Goal: Task Accomplishment & Management: Complete application form

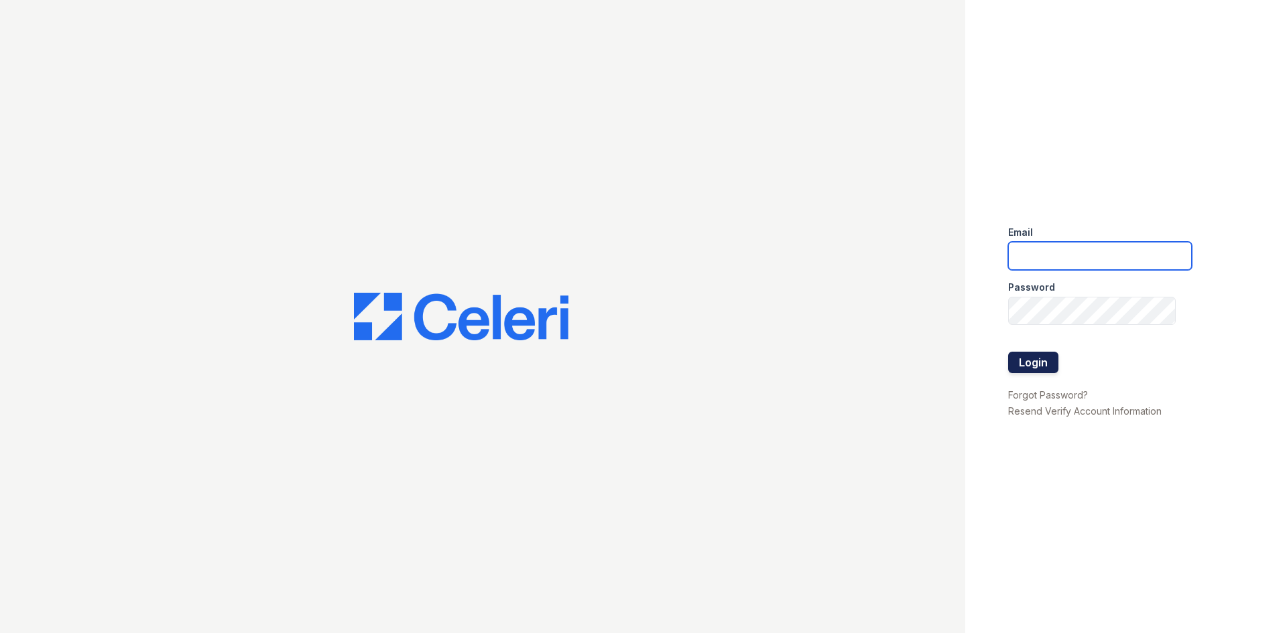
type input "[EMAIL_ADDRESS][DOMAIN_NAME]"
click at [1015, 364] on button "Login" at bounding box center [1033, 362] width 50 height 21
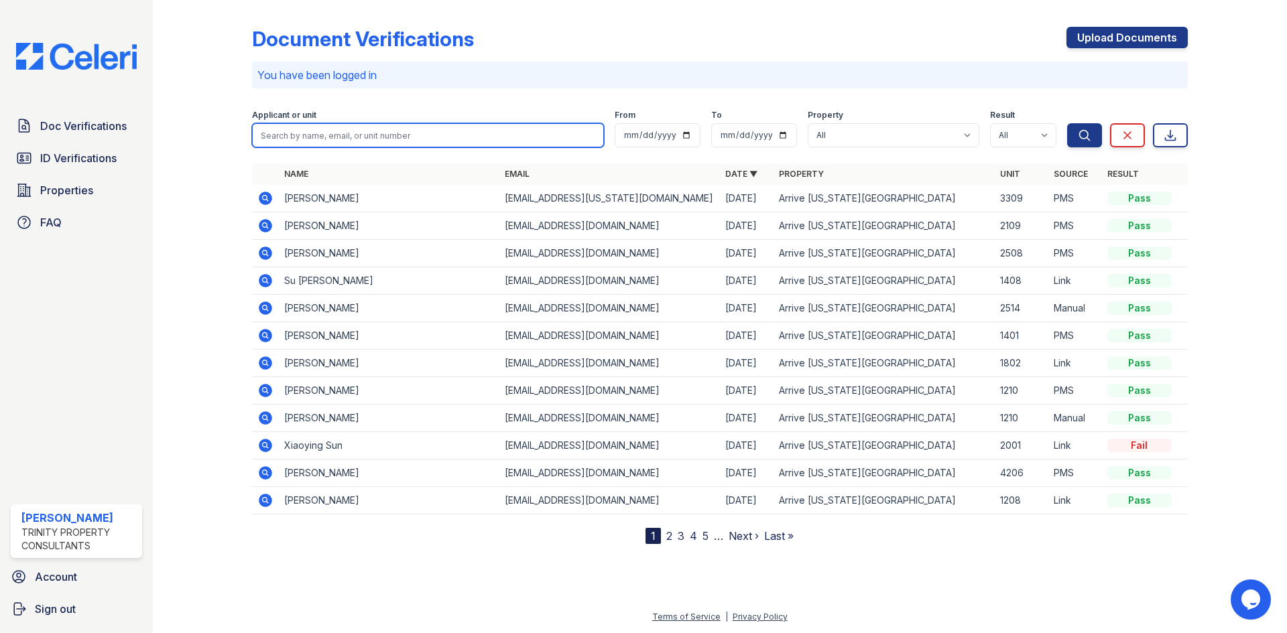
click at [368, 138] on input "search" at bounding box center [428, 135] width 352 height 24
type input "letian"
click at [1067, 123] on button "Search" at bounding box center [1084, 135] width 35 height 24
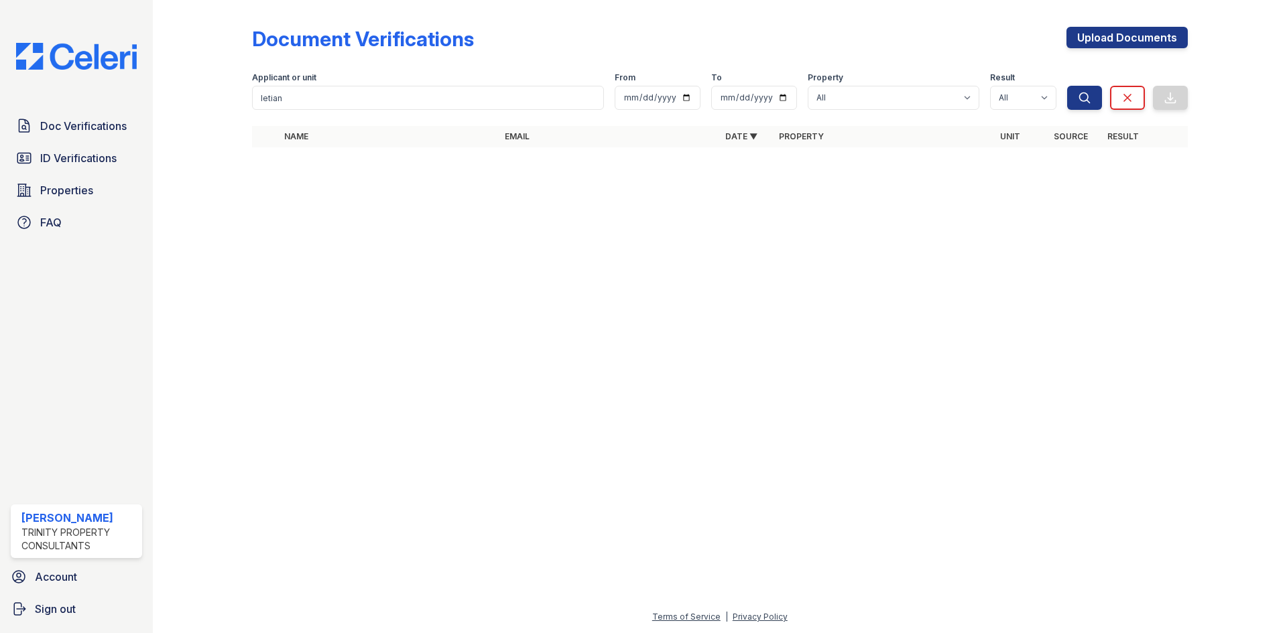
click at [310, 73] on label "Applicant or unit" at bounding box center [284, 77] width 64 height 11
click at [310, 87] on input "letian" at bounding box center [428, 98] width 352 height 24
click at [277, 99] on input "letian" at bounding box center [428, 98] width 352 height 24
click at [283, 99] on input "letian" at bounding box center [428, 98] width 352 height 24
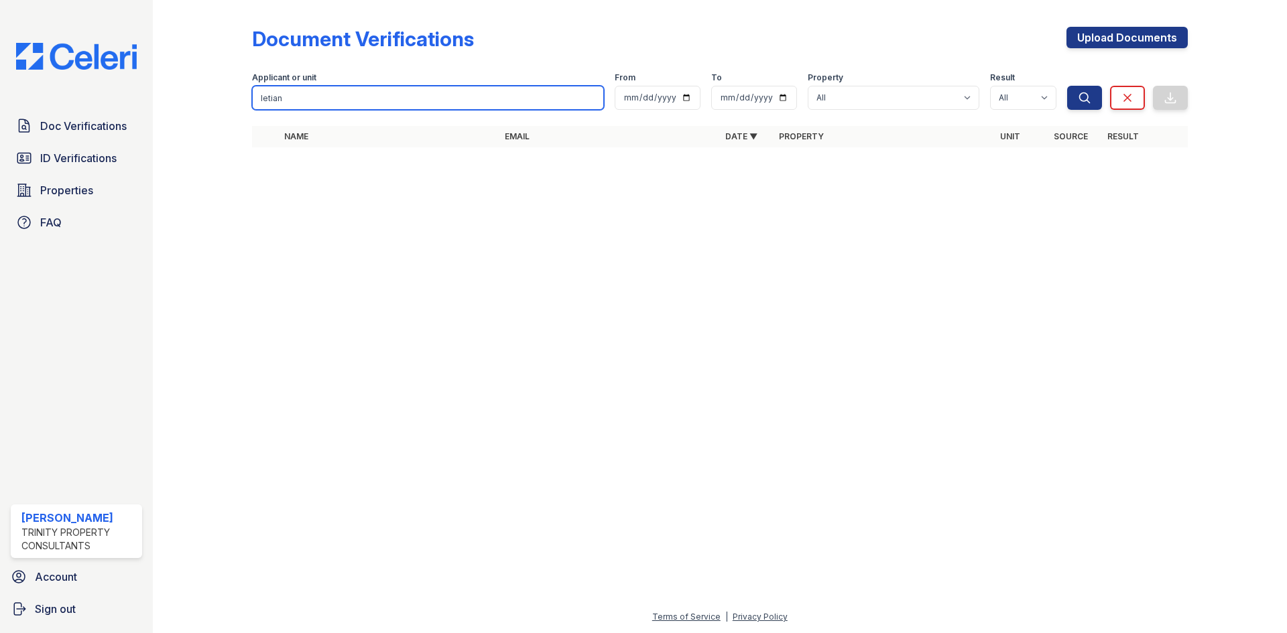
click at [283, 99] on input "letian" at bounding box center [428, 98] width 352 height 24
type input "Zhang"
click at [1067, 86] on button "Search" at bounding box center [1084, 98] width 35 height 24
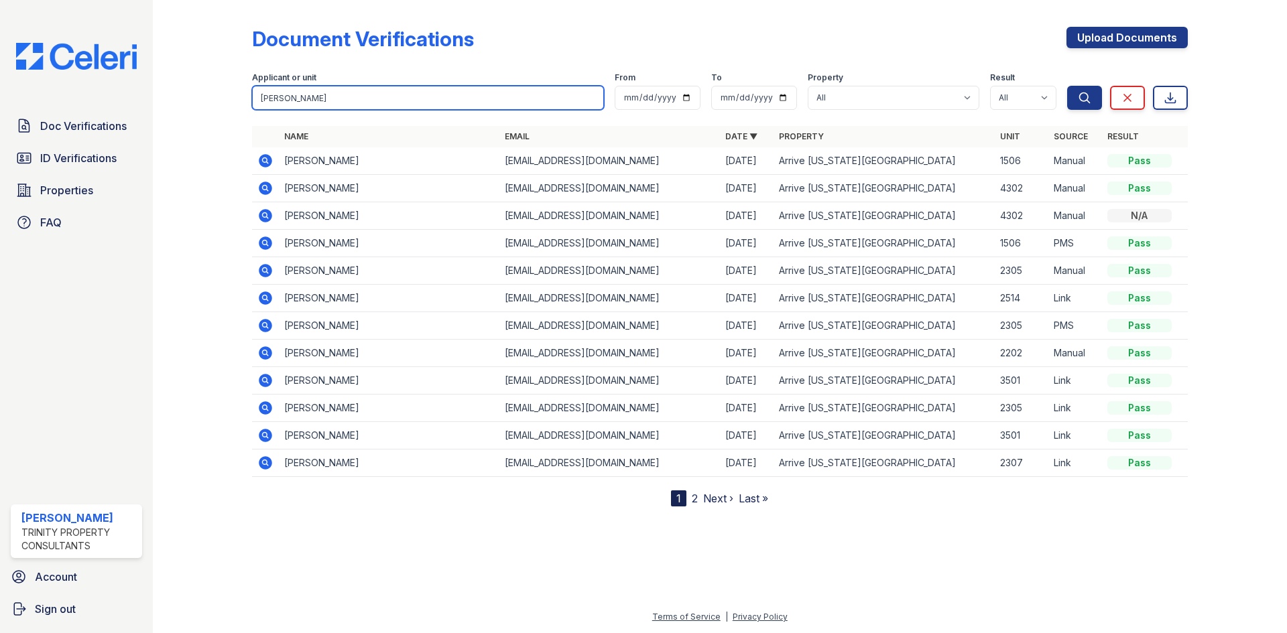
click at [310, 103] on input "Zhang" at bounding box center [428, 98] width 352 height 24
type input "Letian"
click at [1067, 86] on button "Search" at bounding box center [1084, 98] width 35 height 24
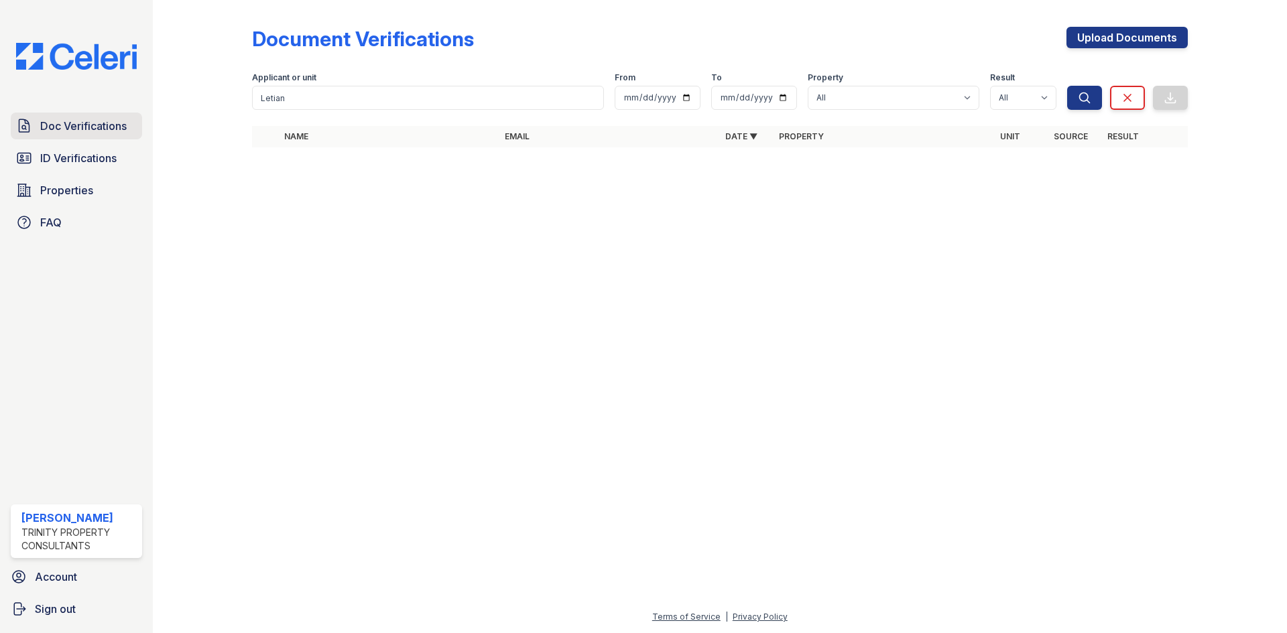
click at [93, 130] on span "Doc Verifications" at bounding box center [83, 126] width 86 height 16
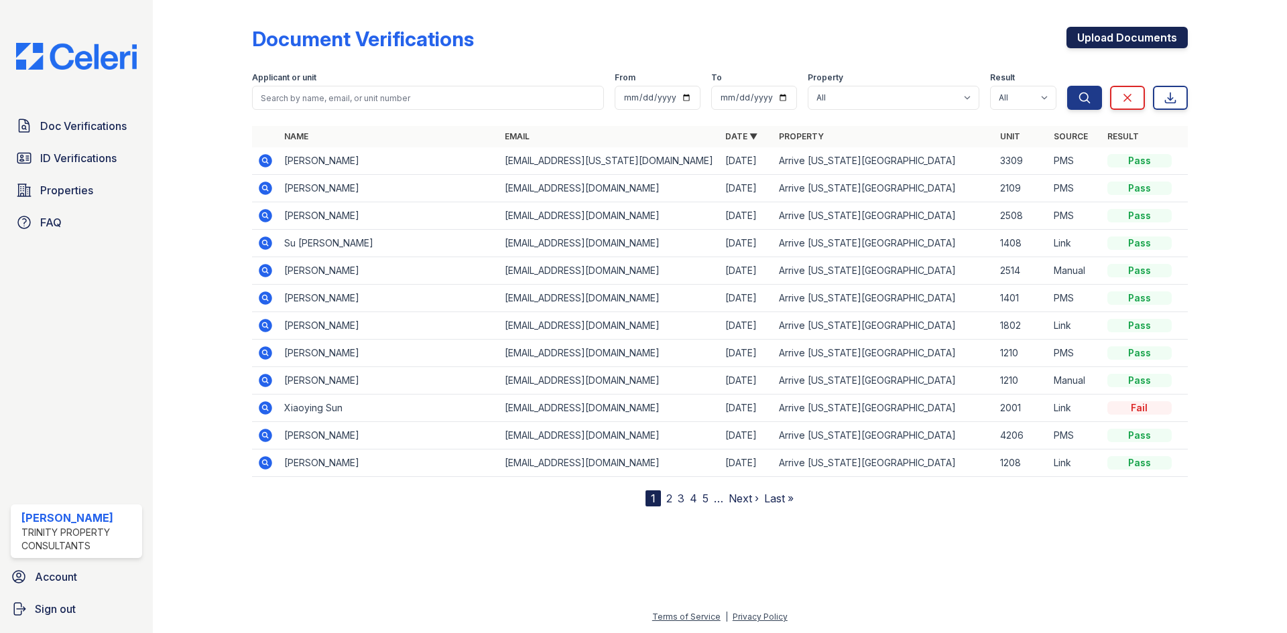
click at [1092, 34] on link "Upload Documents" at bounding box center [1126, 37] width 121 height 21
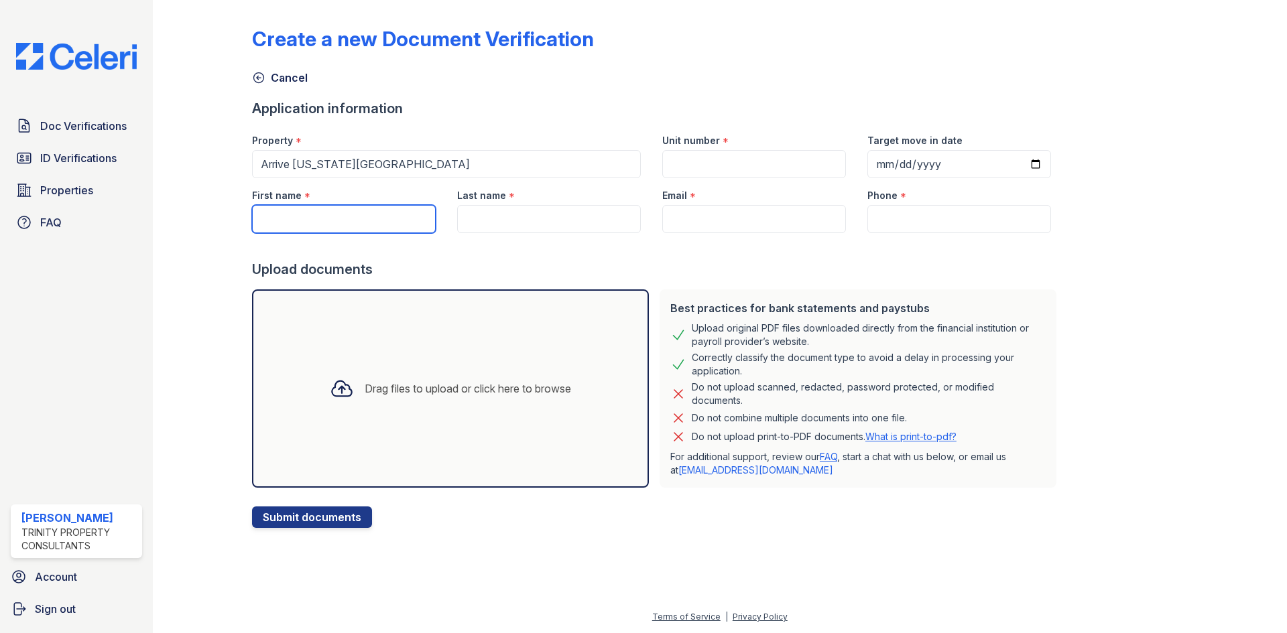
click at [357, 205] on input "First name" at bounding box center [344, 219] width 184 height 28
type input "Letian"
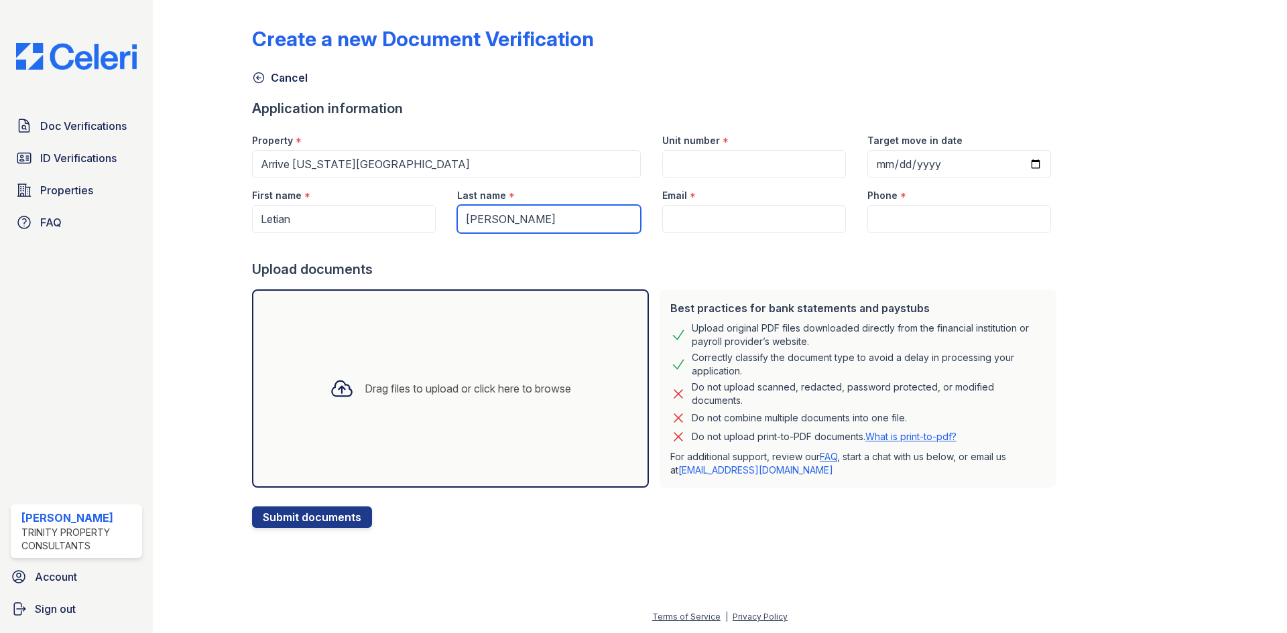
type input "Zhang"
type input "[EMAIL_ADDRESS][DOMAIN_NAME]"
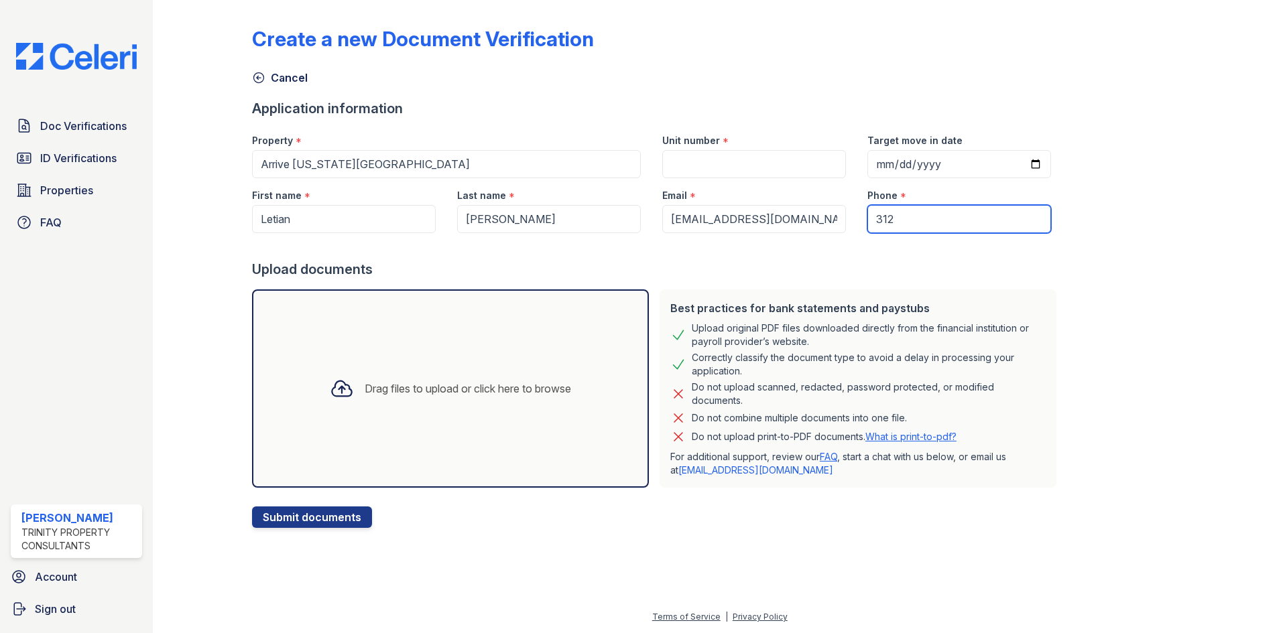
type input "312"
click at [676, 169] on input "Unit number" at bounding box center [754, 164] width 184 height 28
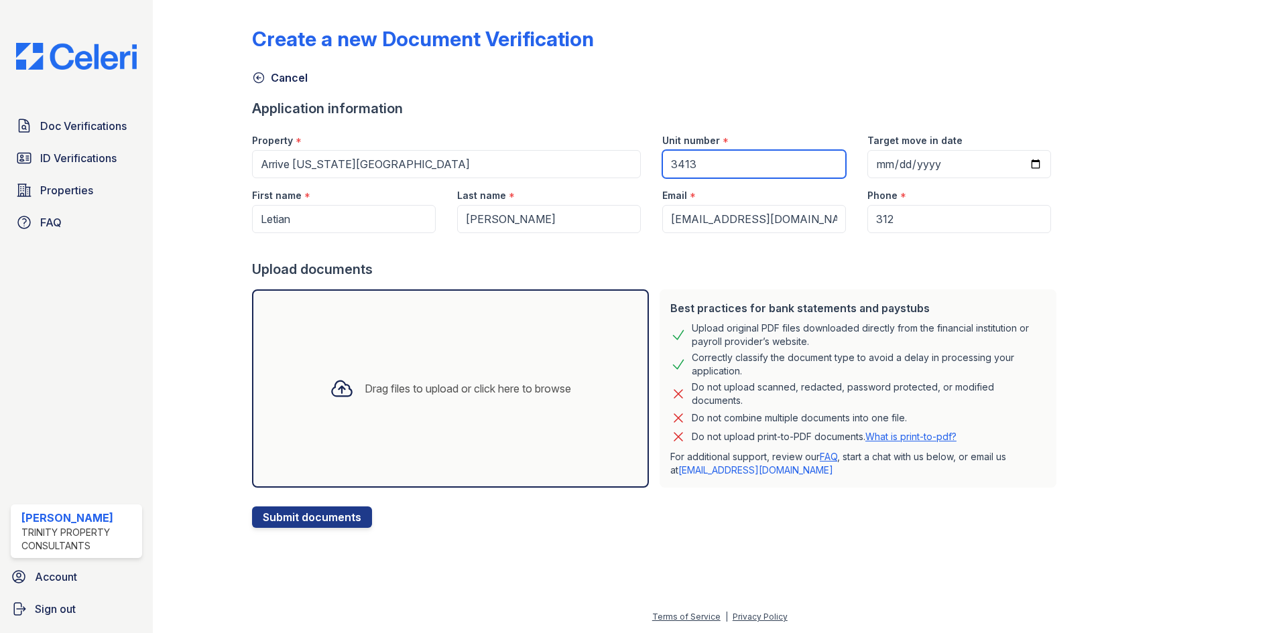
type input "3413"
click at [481, 376] on div "Drag files to upload or click here to browse" at bounding box center [450, 389] width 263 height 46
click at [209, 62] on div at bounding box center [213, 266] width 78 height 523
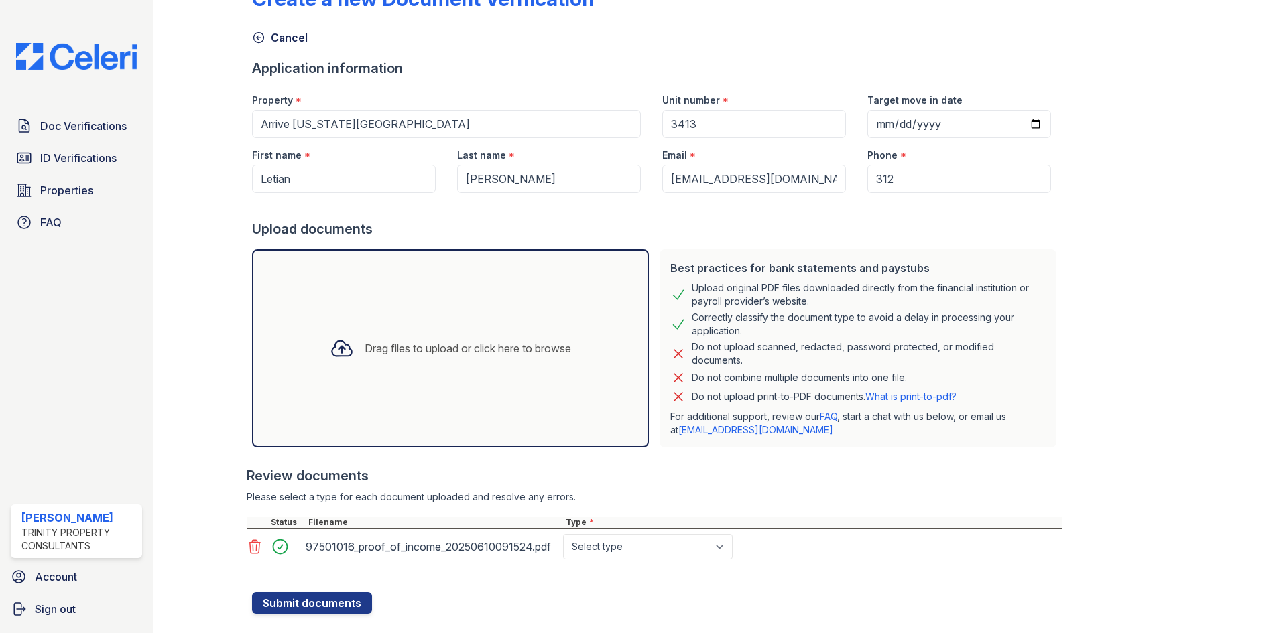
scroll to position [62, 0]
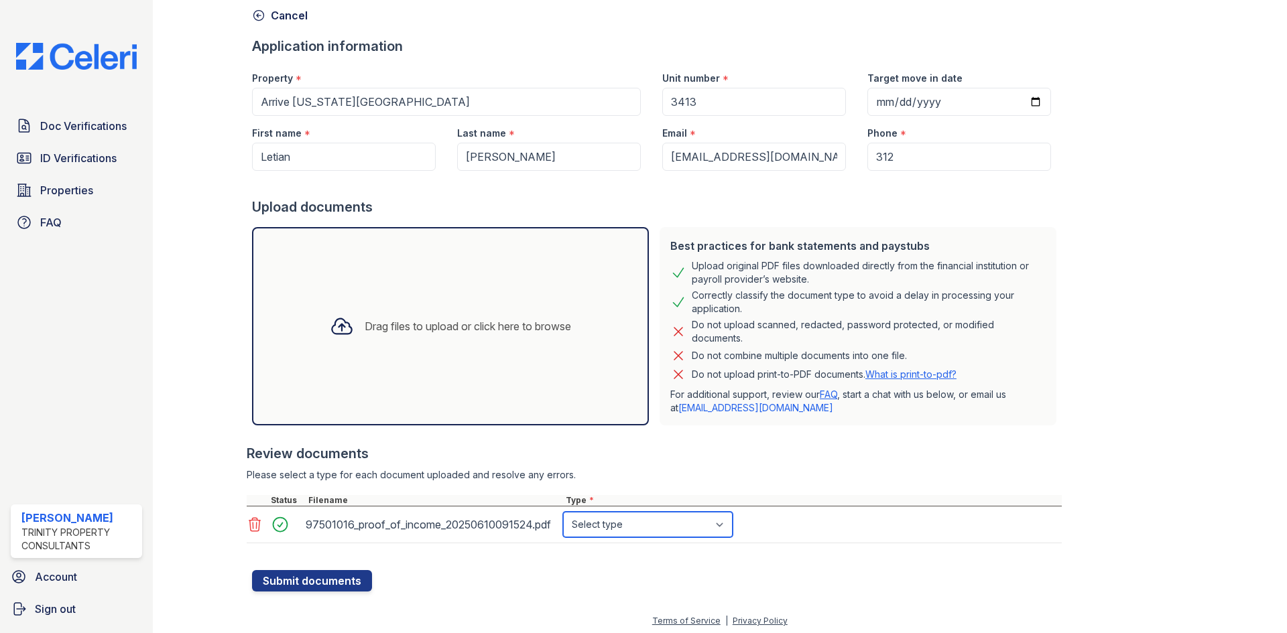
click at [613, 526] on select "Select type Paystub Bank Statement Offer Letter Tax Documents Benefit Award Let…" at bounding box center [648, 524] width 170 height 25
click at [611, 520] on select "Select type Paystub Bank Statement Offer Letter Tax Documents Benefit Award Let…" at bounding box center [648, 524] width 170 height 25
select select "benefit_award_letter"
click at [563, 512] on select "Select type Paystub Bank Statement Offer Letter Tax Documents Benefit Award Let…" at bounding box center [648, 524] width 170 height 25
drag, startPoint x: 362, startPoint y: 572, endPoint x: 378, endPoint y: 575, distance: 16.3
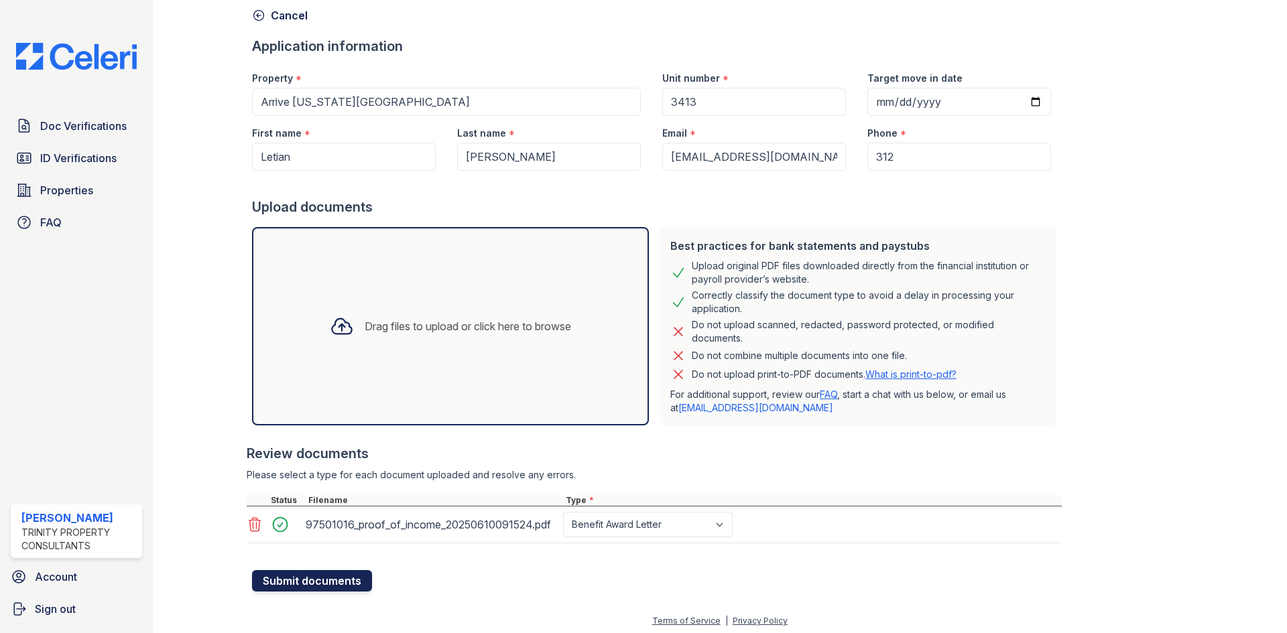
click at [362, 573] on button "Submit documents" at bounding box center [312, 580] width 120 height 21
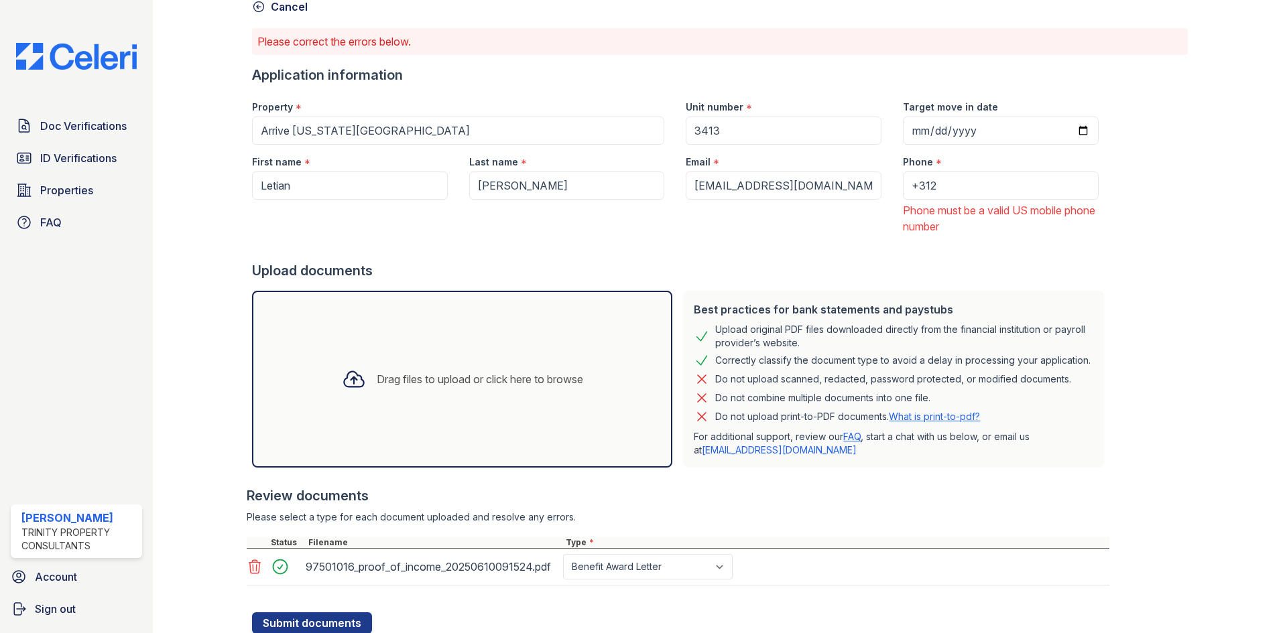
scroll to position [128, 0]
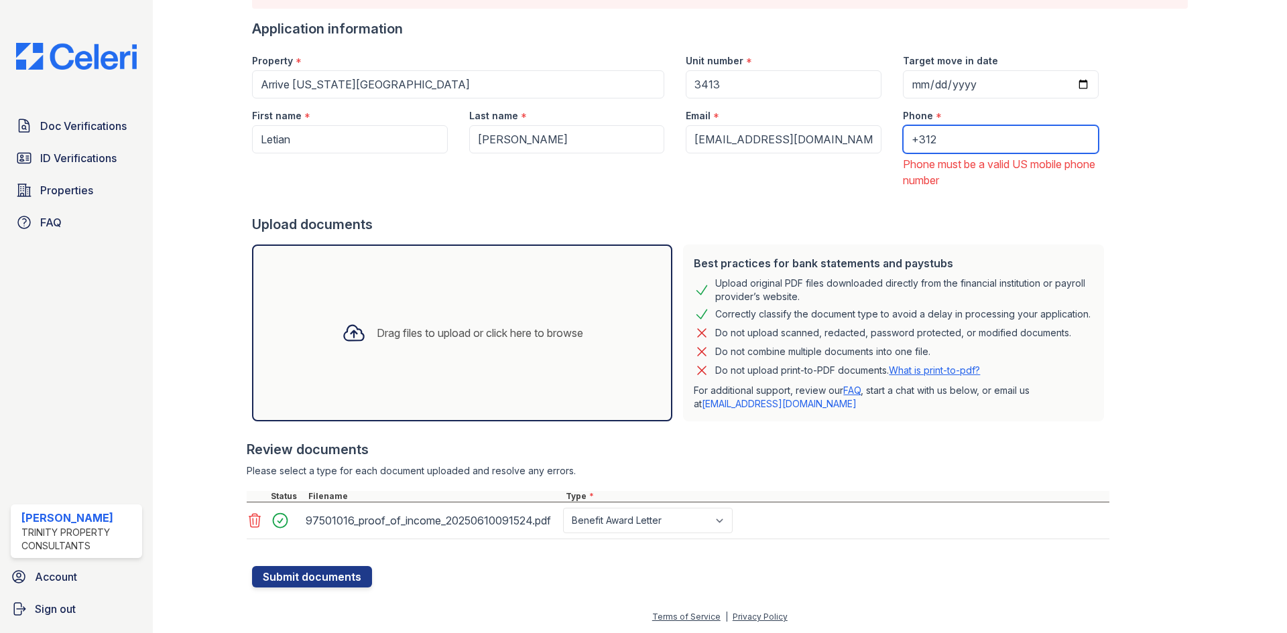
click at [984, 140] on input "+312" at bounding box center [1001, 139] width 196 height 28
click at [944, 135] on input "+312" at bounding box center [1001, 139] width 196 height 28
type input "3122109816"
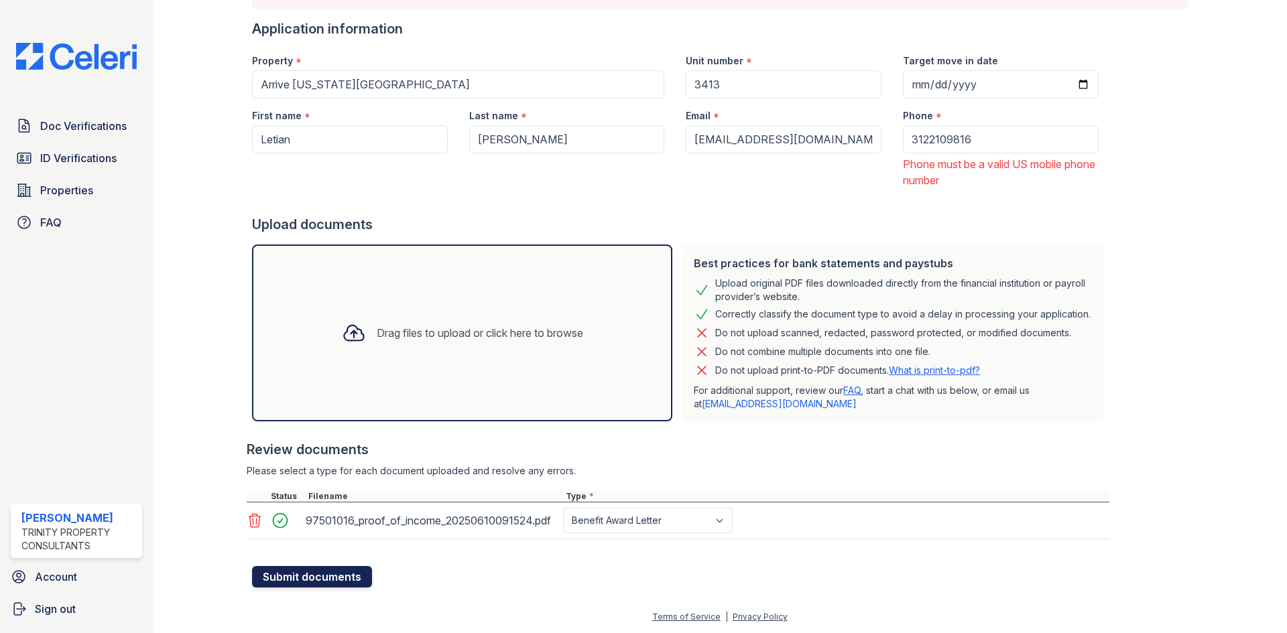
click at [308, 584] on button "Submit documents" at bounding box center [312, 576] width 120 height 21
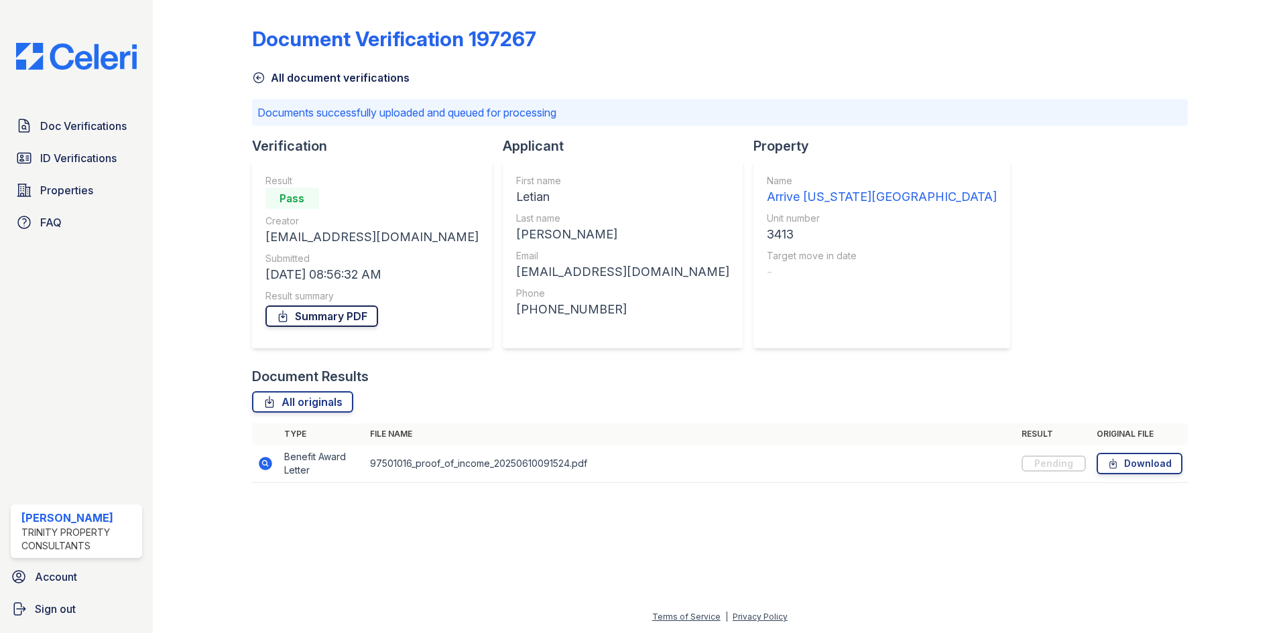
click at [318, 325] on link "Summary PDF" at bounding box center [321, 316] width 113 height 21
click at [91, 167] on link "ID Verifications" at bounding box center [76, 158] width 131 height 27
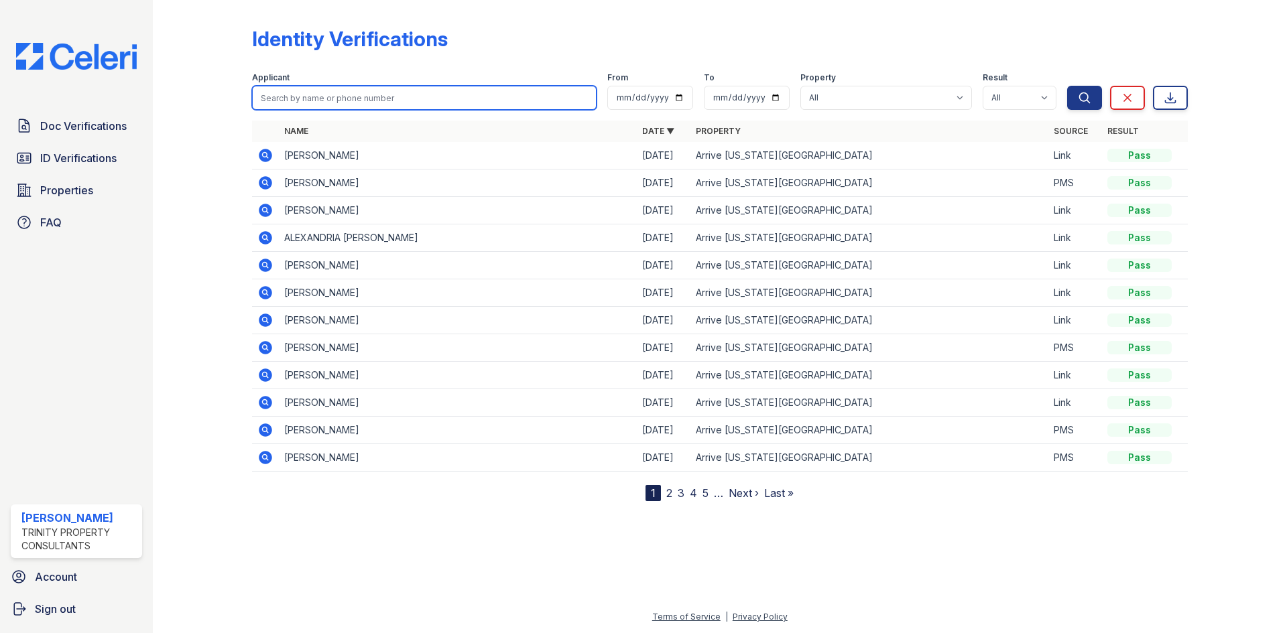
click at [361, 92] on input "search" at bounding box center [424, 98] width 344 height 24
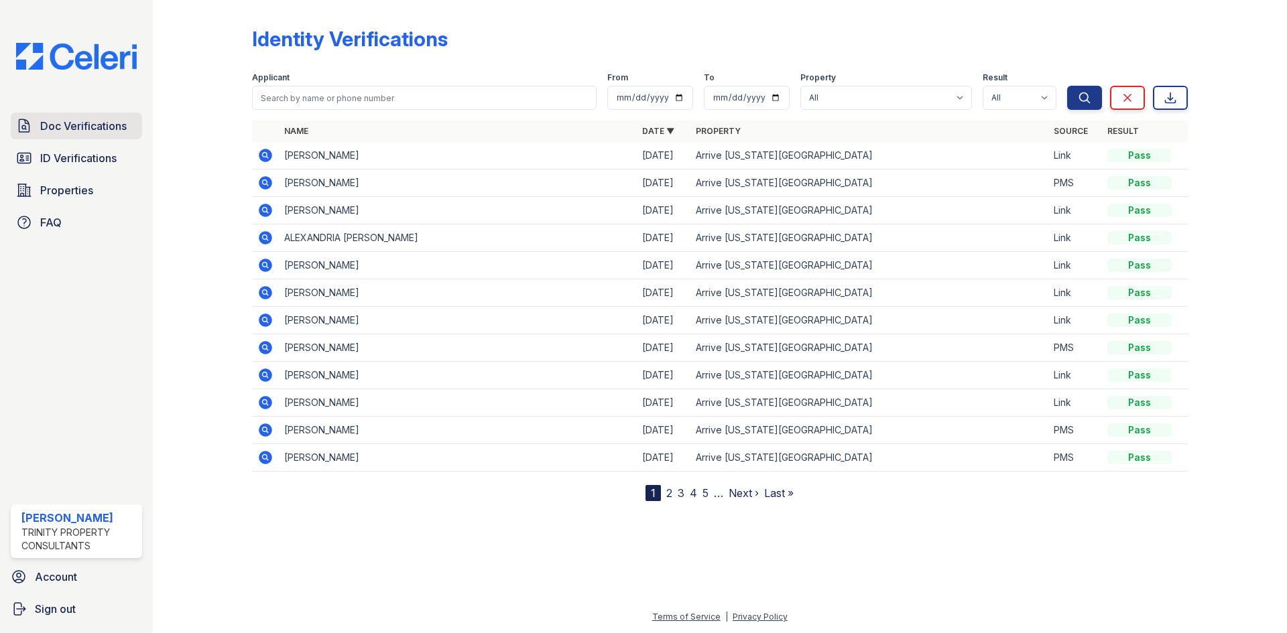
click at [66, 137] on link "Doc Verifications" at bounding box center [76, 126] width 131 height 27
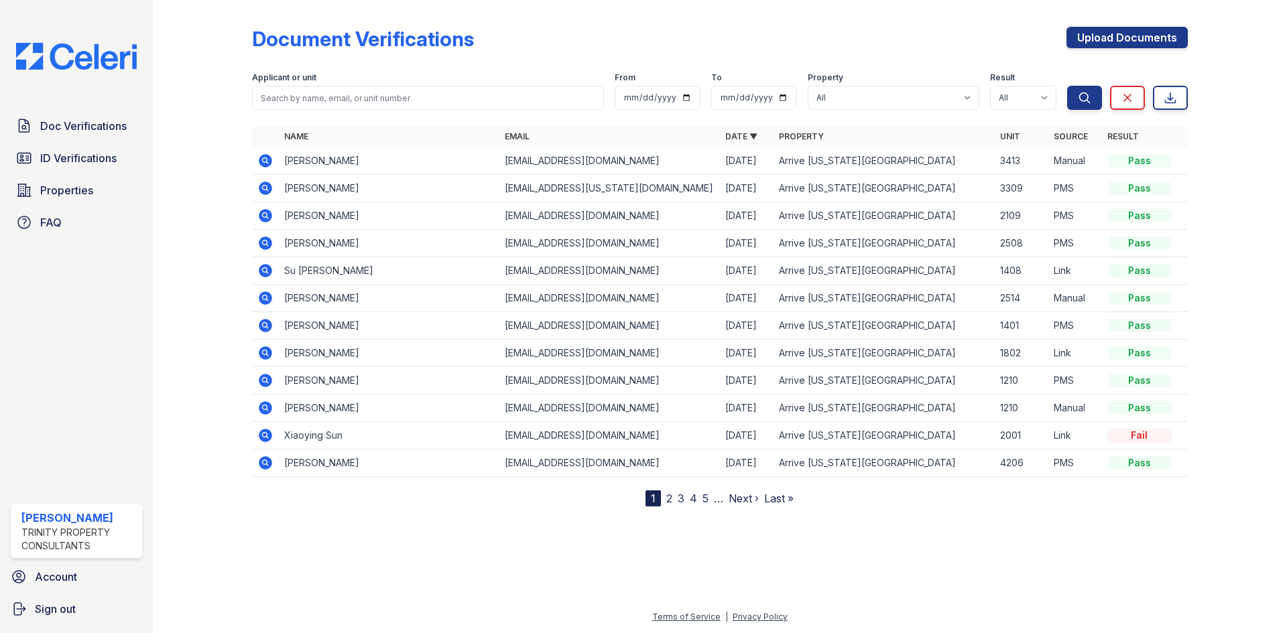
click at [330, 93] on input "search" at bounding box center [428, 98] width 352 height 24
type input "zhetao"
click at [1067, 86] on button "Search" at bounding box center [1084, 98] width 35 height 24
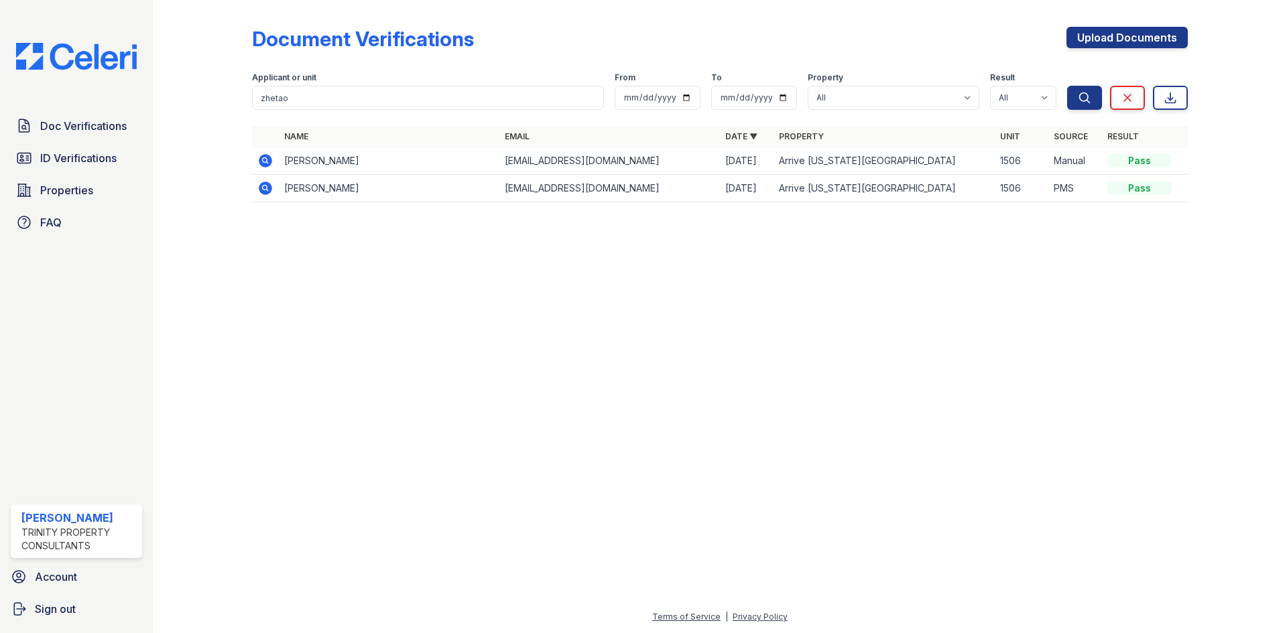
click at [265, 157] on icon at bounding box center [265, 161] width 16 height 16
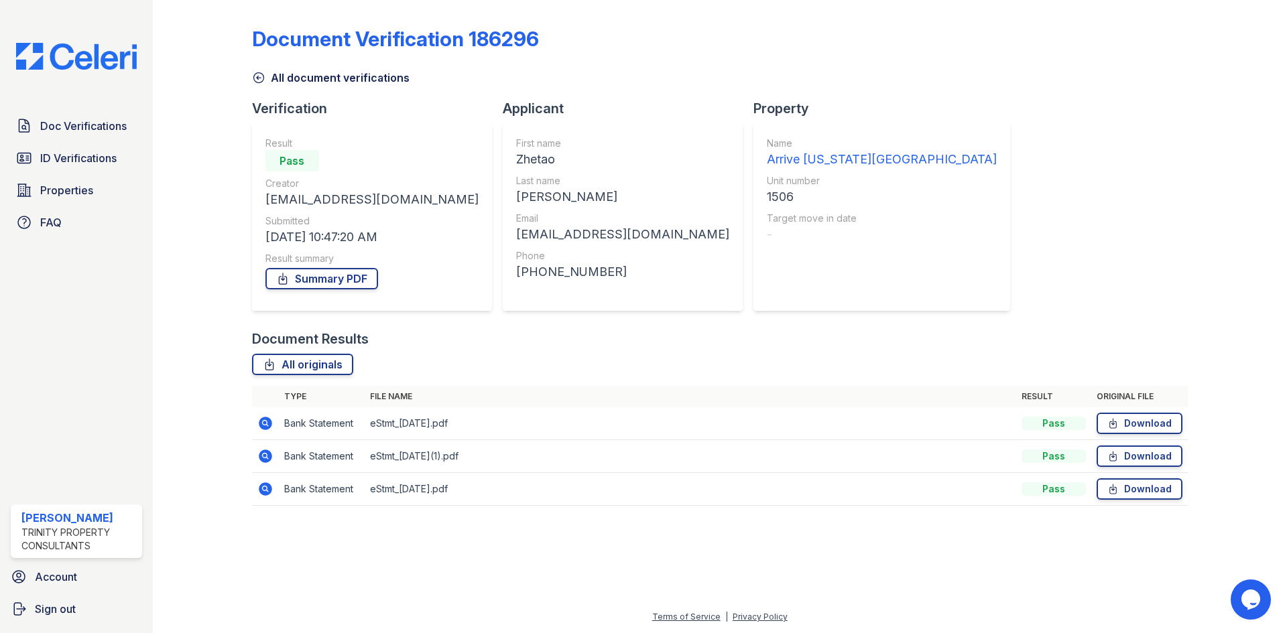
click at [335, 263] on div "Result summary" at bounding box center [371, 258] width 213 height 13
click at [335, 283] on link "Summary PDF" at bounding box center [321, 278] width 113 height 21
drag, startPoint x: 377, startPoint y: 338, endPoint x: 218, endPoint y: 326, distance: 158.6
click at [218, 326] on div "Document Verification 186296 All document verifications Verification Result Pas…" at bounding box center [719, 270] width 1091 height 541
click at [347, 340] on div "Document Results" at bounding box center [310, 339] width 117 height 19
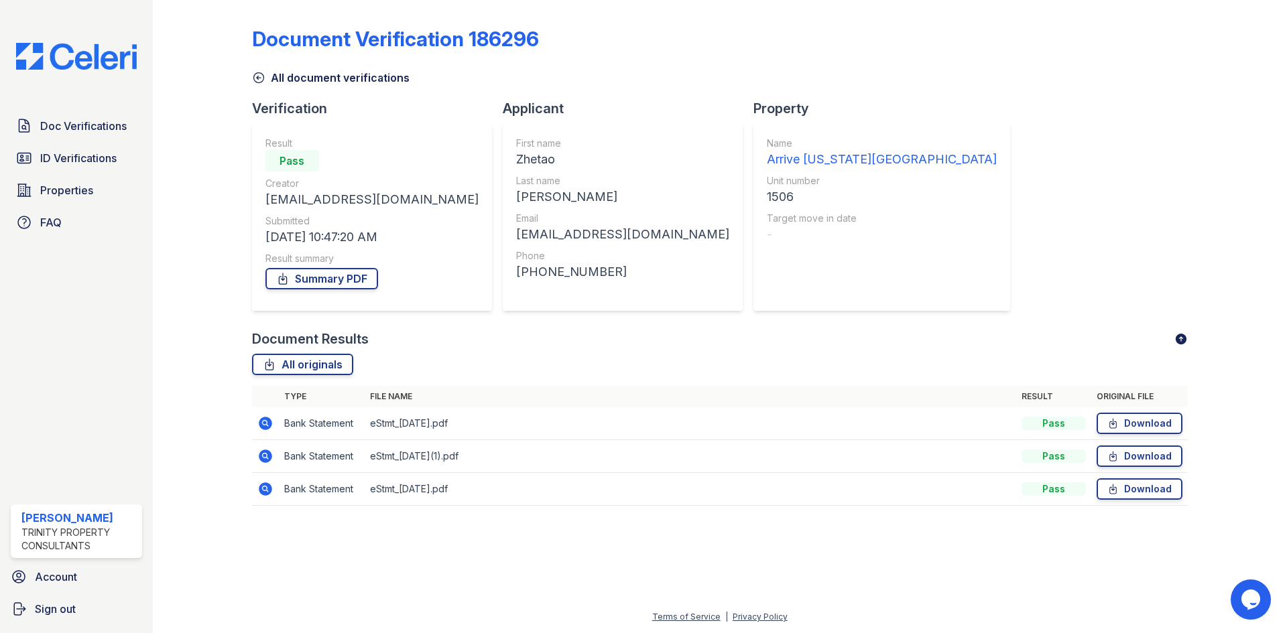
click at [373, 340] on div "Document Results" at bounding box center [720, 339] width 936 height 19
click at [367, 340] on div "Document Results" at bounding box center [310, 339] width 117 height 19
drag, startPoint x: 376, startPoint y: 335, endPoint x: 240, endPoint y: 320, distance: 136.9
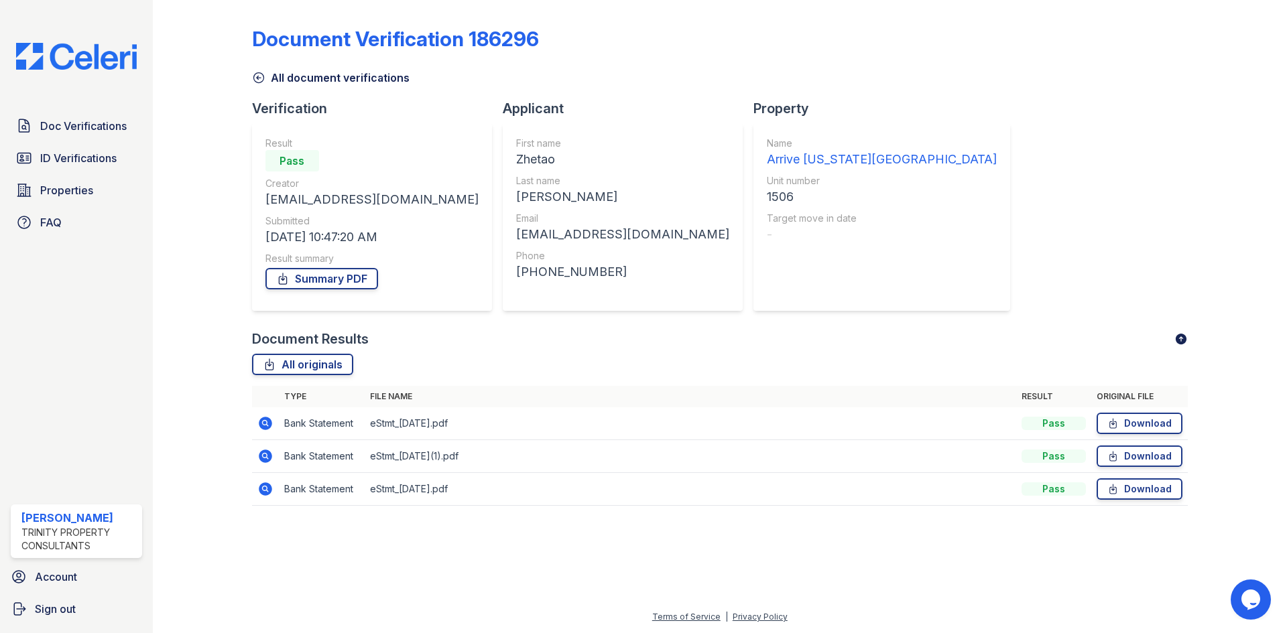
click at [240, 320] on div "Document Verification 186296 All document verifications Verification Result Pas…" at bounding box center [719, 270] width 1091 height 541
click at [264, 323] on div "Verification Result Pass Creator RSingleton@trinity-pm.com Submitted 09/03/25 1…" at bounding box center [377, 214] width 251 height 231
click at [259, 331] on div "Document Results" at bounding box center [310, 339] width 117 height 19
click at [259, 332] on div "Document Results" at bounding box center [310, 339] width 117 height 19
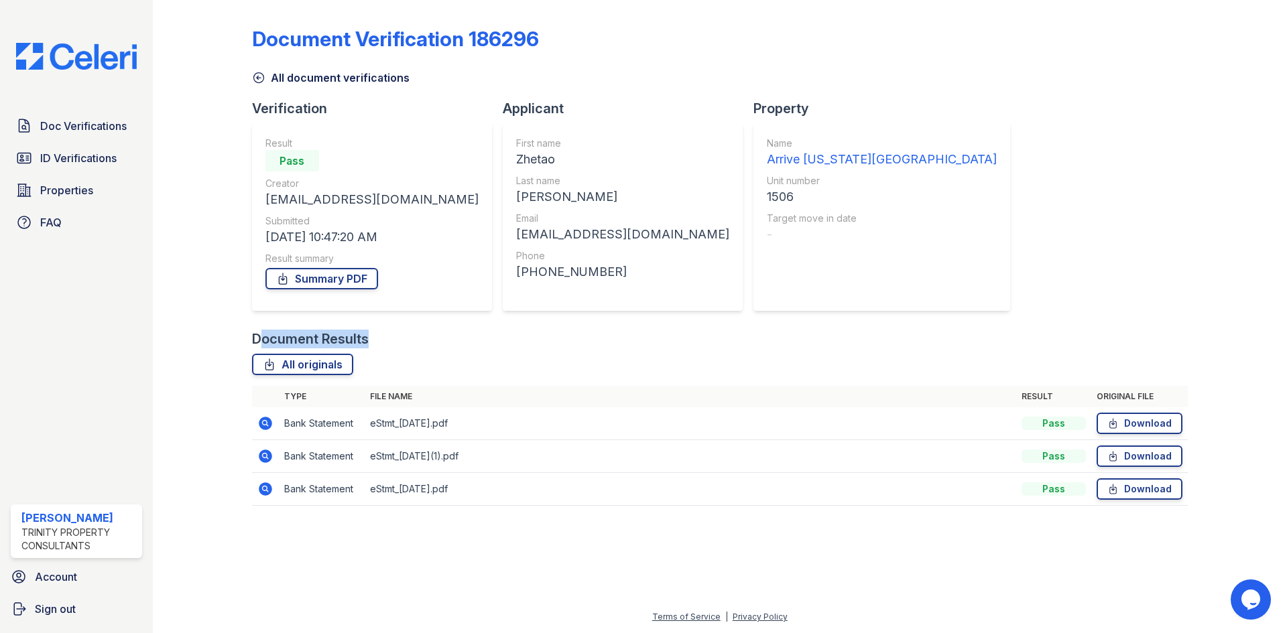
click at [259, 332] on div "Document Results" at bounding box center [310, 339] width 117 height 19
click at [375, 342] on div "Document Results" at bounding box center [720, 339] width 936 height 19
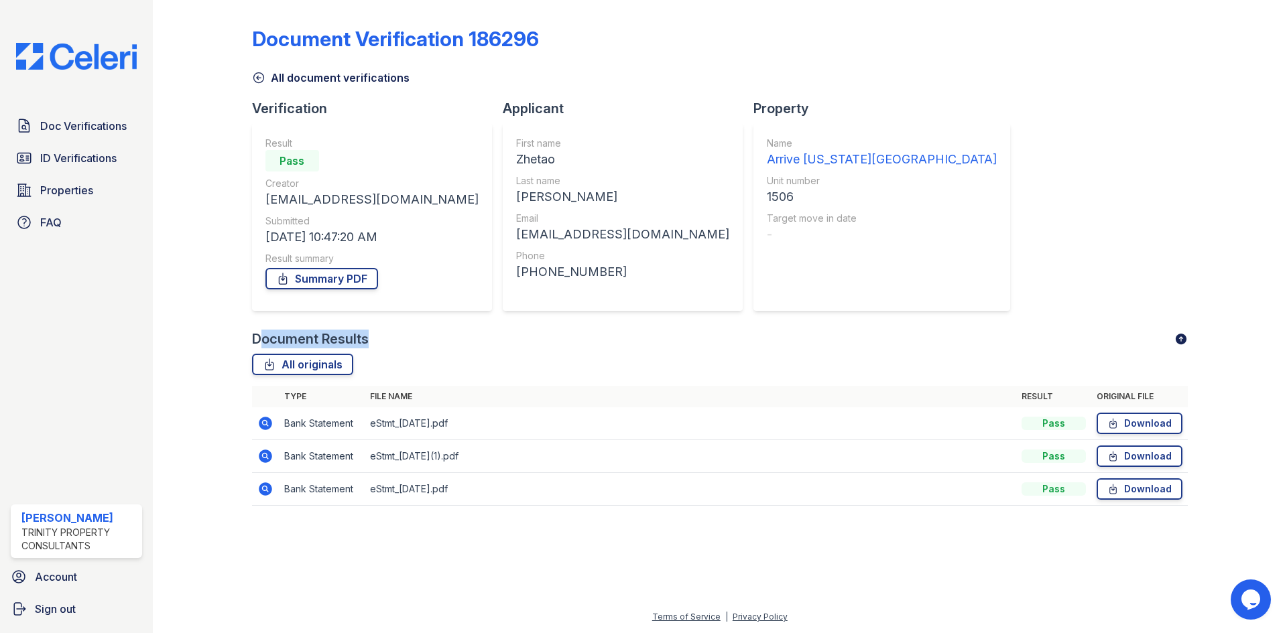
click at [375, 342] on div "Document Results" at bounding box center [720, 339] width 936 height 19
click at [381, 340] on div "Document Results" at bounding box center [720, 339] width 936 height 19
click at [111, 162] on span "ID Verifications" at bounding box center [78, 158] width 76 height 16
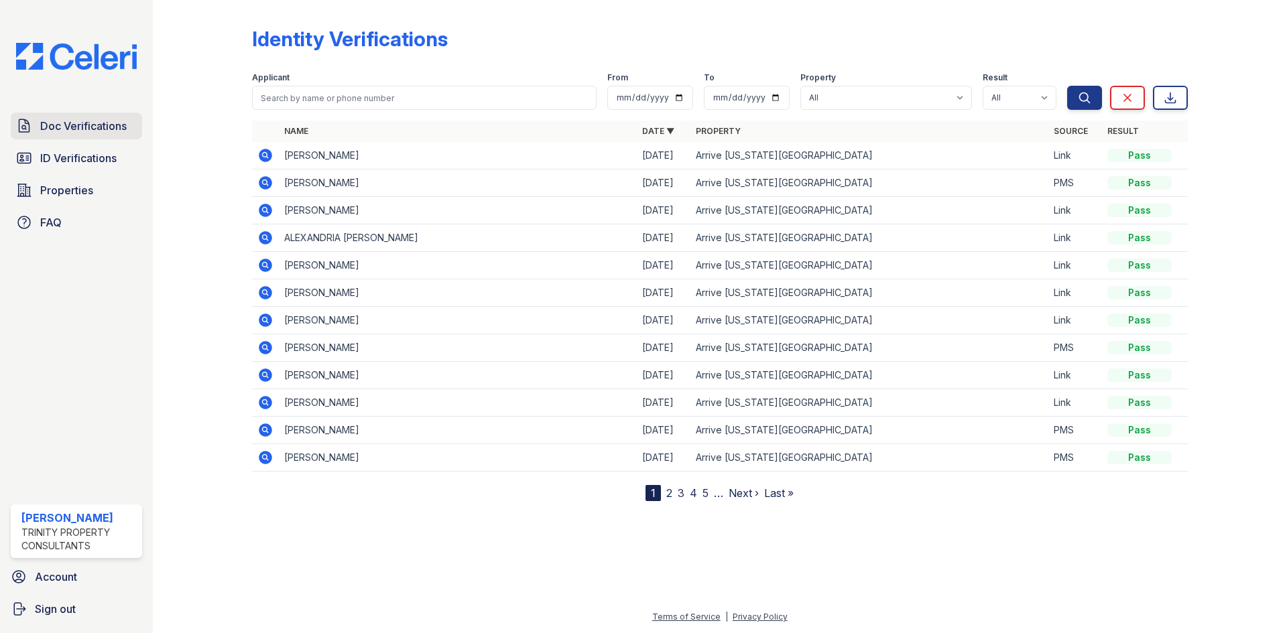
click at [101, 131] on span "Doc Verifications" at bounding box center [83, 126] width 86 height 16
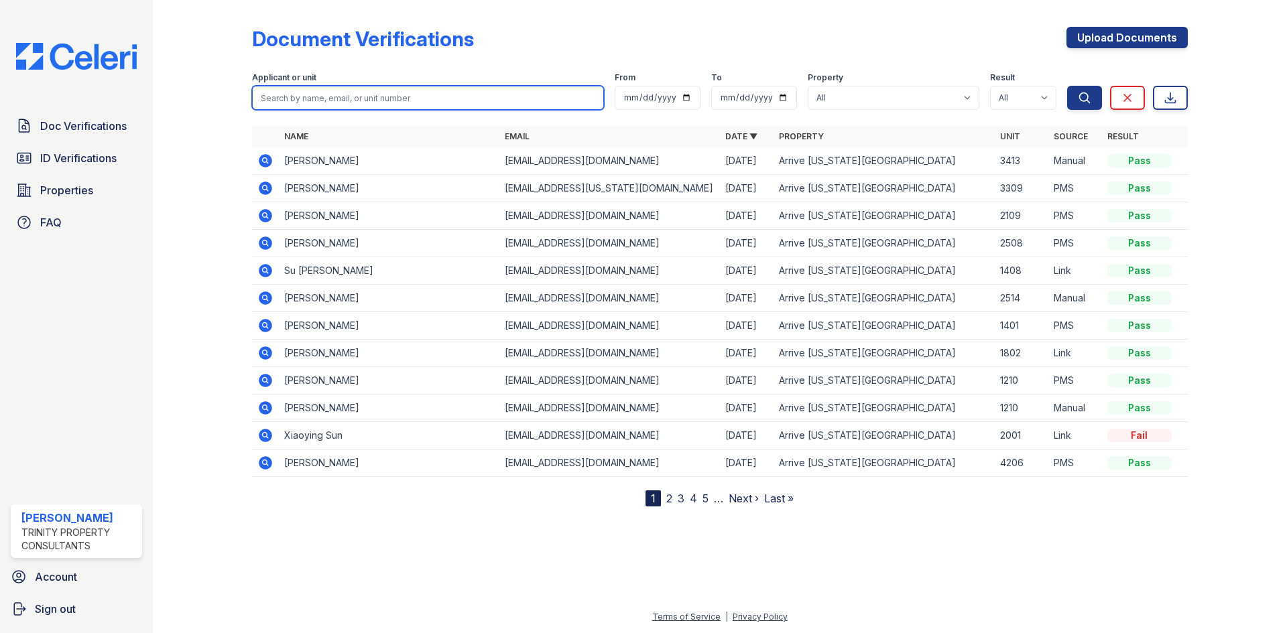
click at [321, 86] on input "search" at bounding box center [428, 98] width 352 height 24
type input "hua'"
click at [1067, 86] on button "Search" at bounding box center [1084, 98] width 35 height 24
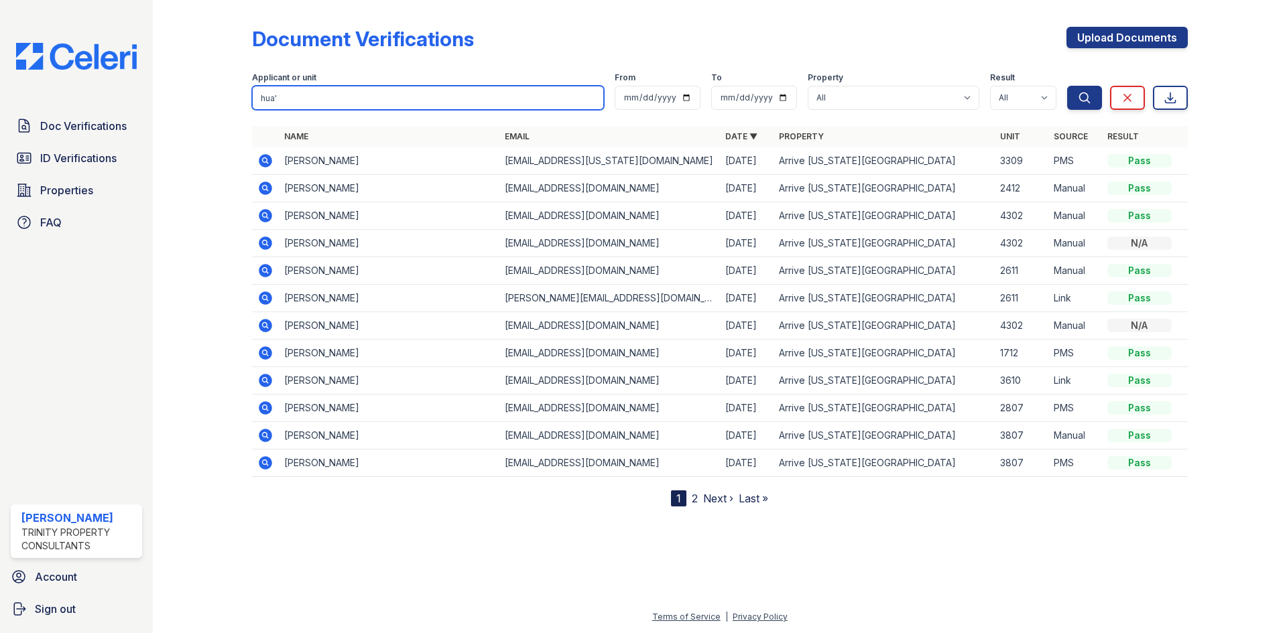
click at [321, 86] on input "hua'" at bounding box center [428, 98] width 352 height 24
type input "hua"
click at [1067, 86] on button "Search" at bounding box center [1084, 98] width 35 height 24
click at [694, 501] on link "2" at bounding box center [695, 498] width 6 height 13
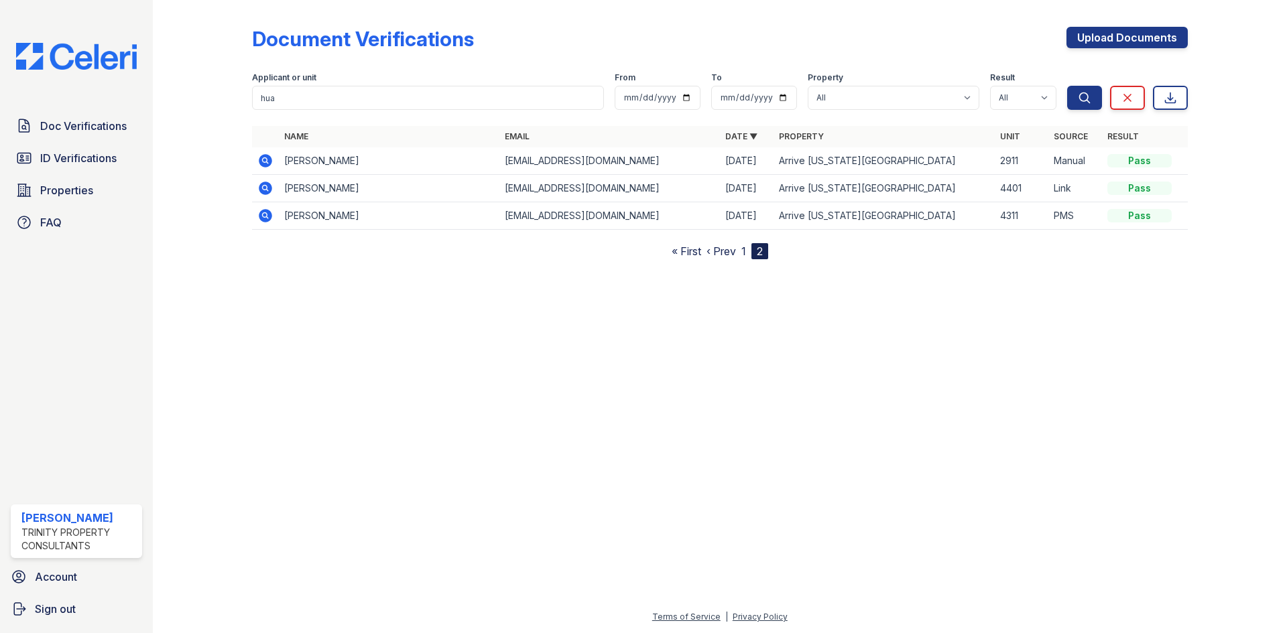
click at [738, 251] on nav "« First ‹ Prev 1 2" at bounding box center [719, 251] width 97 height 16
click at [741, 251] on nav "« First ‹ Prev 1 2" at bounding box center [719, 251] width 97 height 16
click at [741, 251] on link "1" at bounding box center [743, 251] width 5 height 13
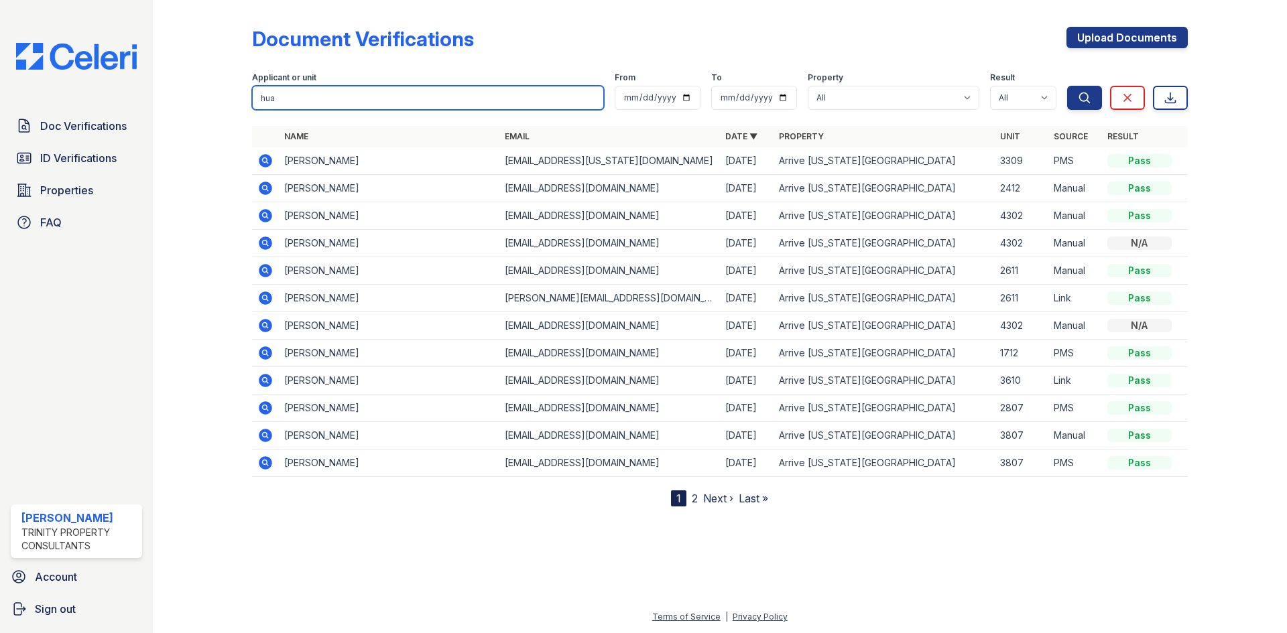
click at [347, 101] on input "hua" at bounding box center [428, 98] width 352 height 24
type input "nuoya"
click at [1067, 86] on button "Search" at bounding box center [1084, 98] width 35 height 24
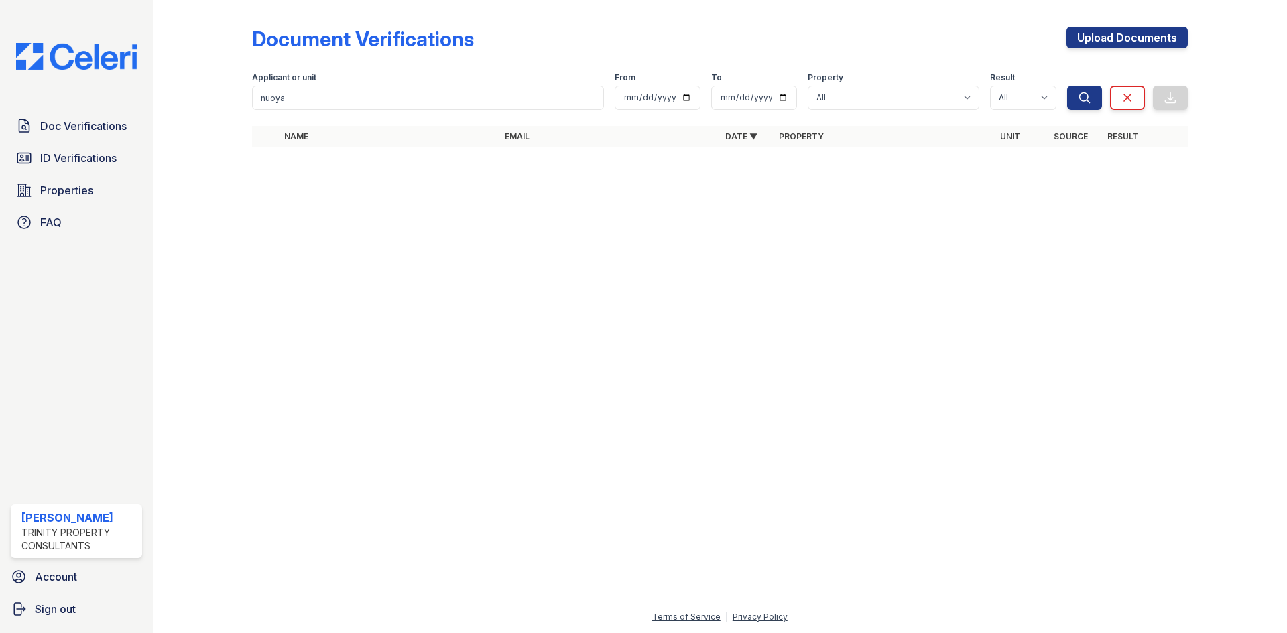
click at [135, 144] on div "Doc Verifications ID Verifications Properties FAQ" at bounding box center [76, 174] width 142 height 123
click at [130, 138] on link "Doc Verifications" at bounding box center [76, 126] width 131 height 27
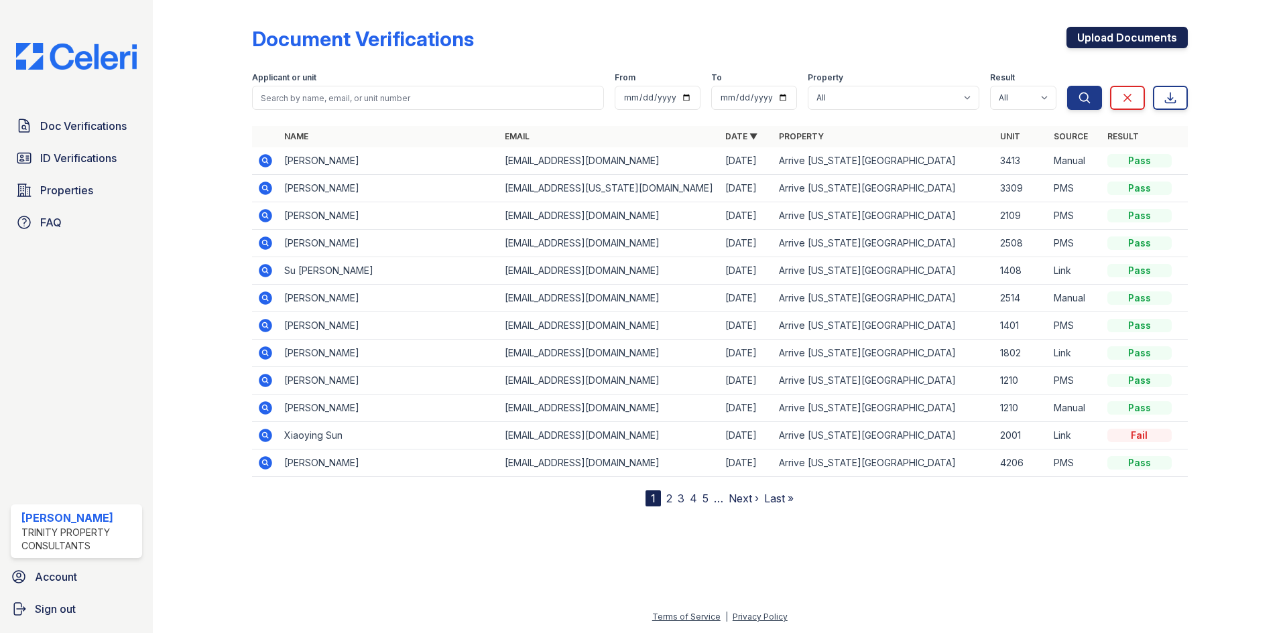
click at [1105, 40] on link "Upload Documents" at bounding box center [1126, 37] width 121 height 21
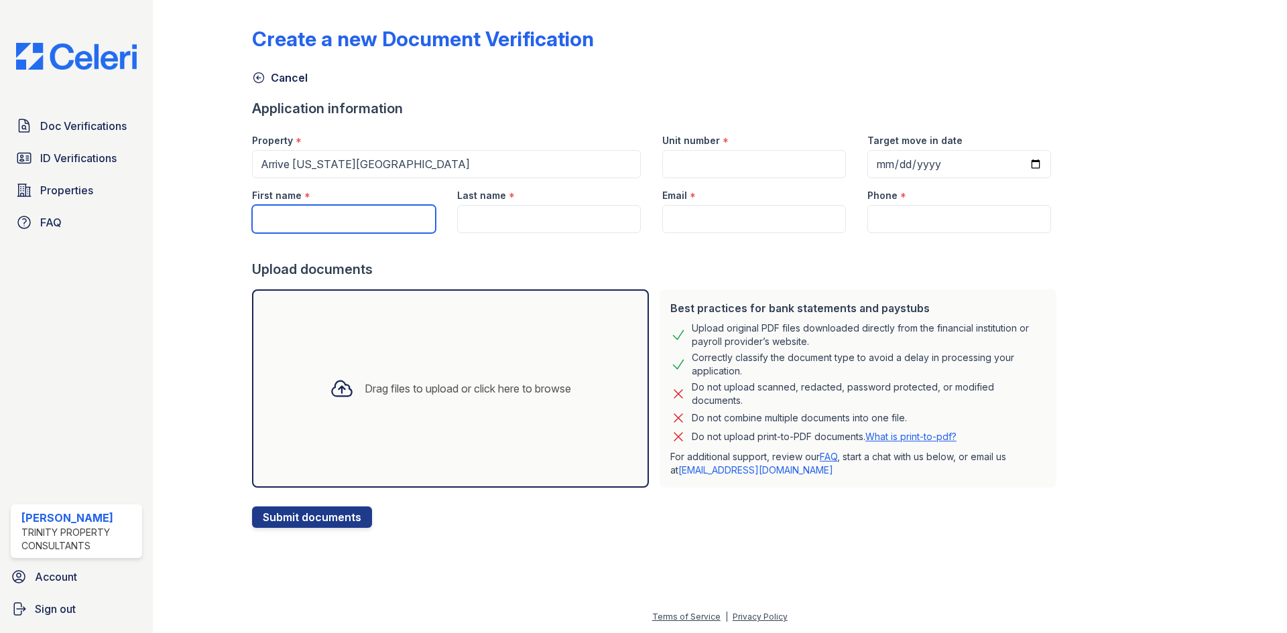
drag, startPoint x: 385, startPoint y: 228, endPoint x: 382, endPoint y: 216, distance: 12.4
click at [383, 219] on input "First name" at bounding box center [344, 219] width 184 height 28
type input "Nuoya"
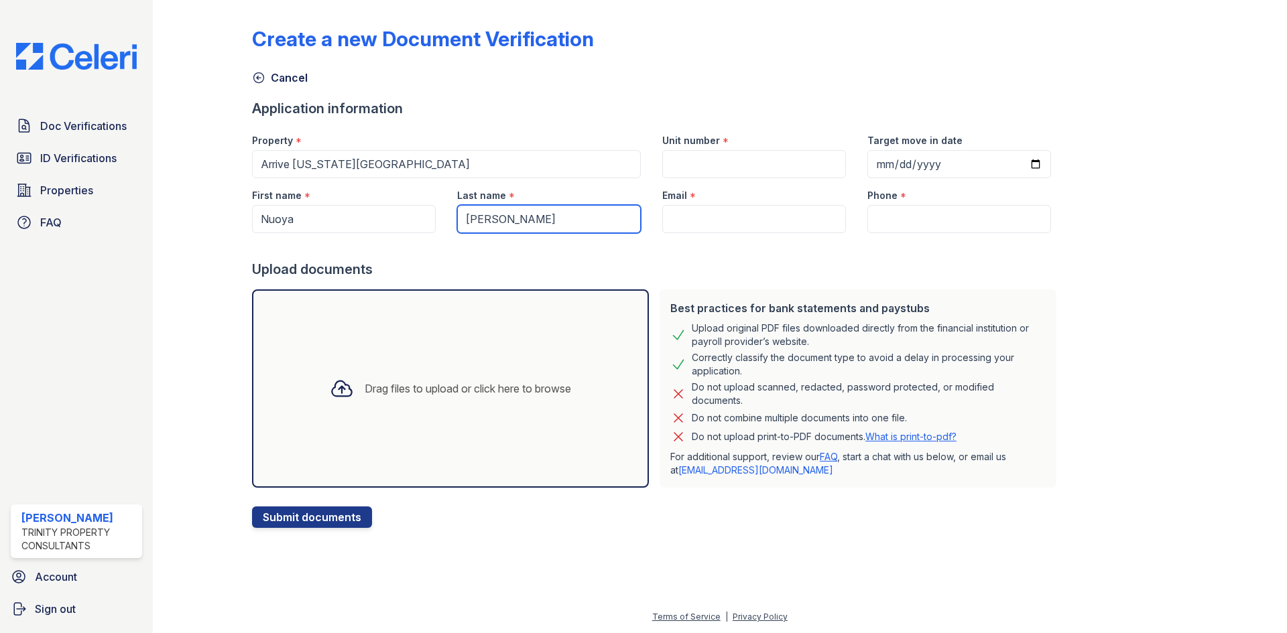
type input "Wang"
type input "[EMAIL_ADDRESS][DOMAIN_NAME]"
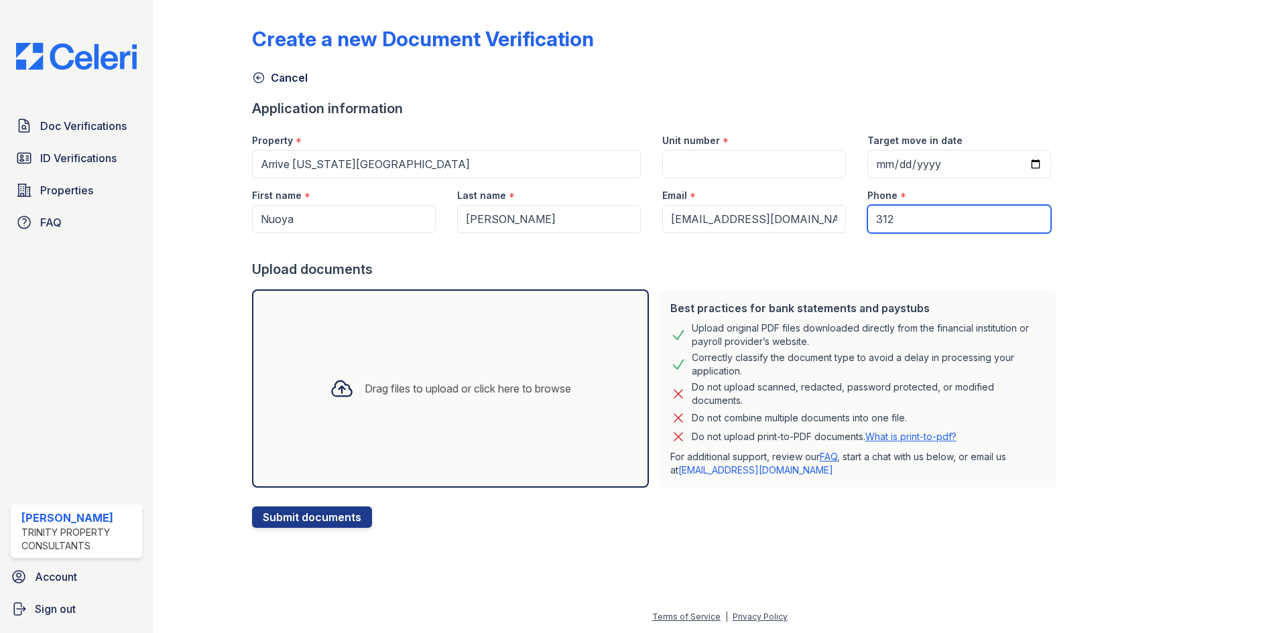
type input "3122109816"
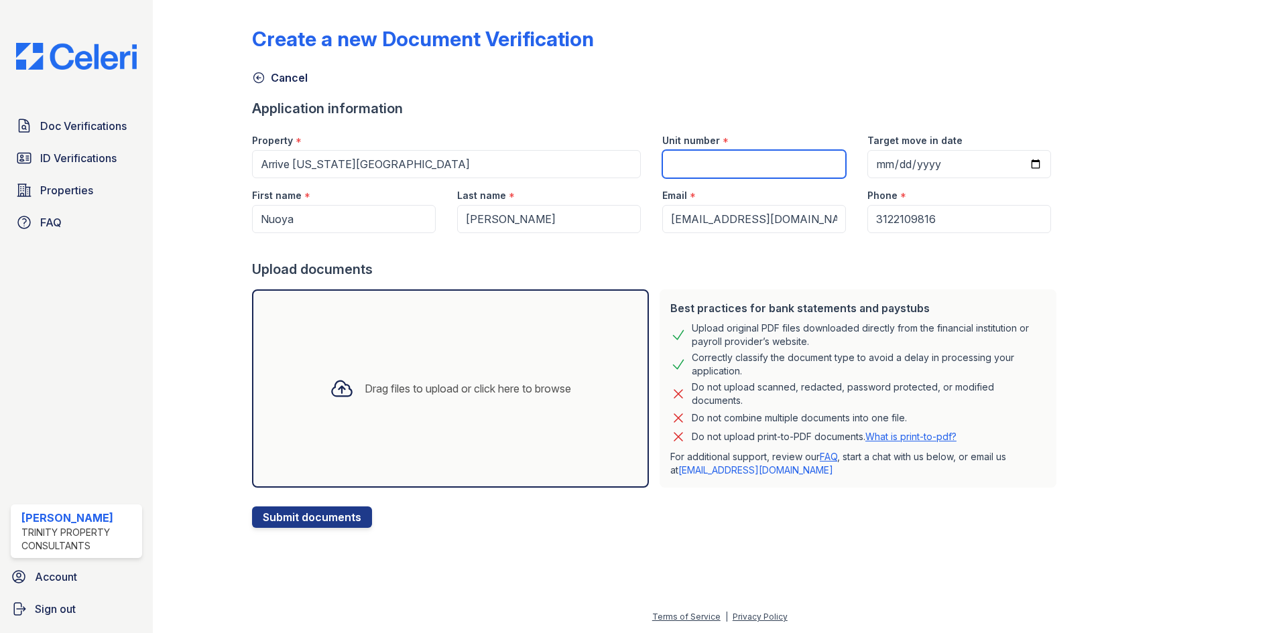
click at [690, 157] on input "Unit number" at bounding box center [754, 164] width 184 height 28
type input "2812"
click at [487, 300] on div "Drag files to upload or click here to browse" at bounding box center [450, 389] width 397 height 198
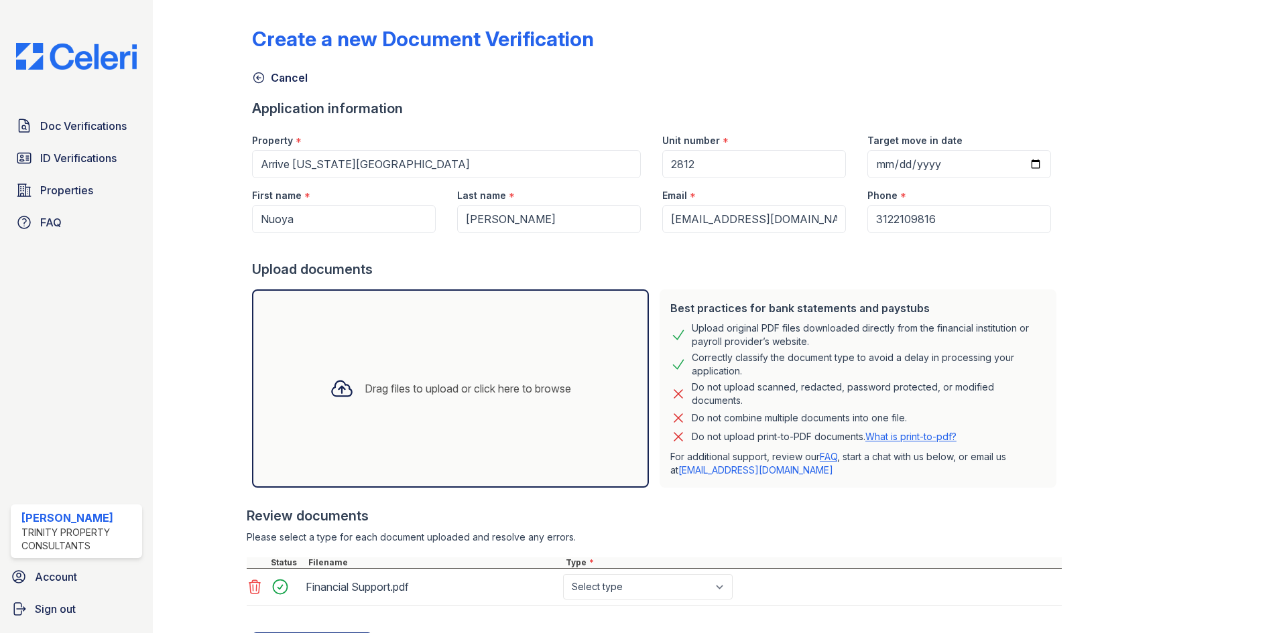
click at [433, 371] on div "Drag files to upload or click here to browse" at bounding box center [450, 389] width 263 height 46
click at [617, 585] on select "Select type Paystub Bank Statement Offer Letter Tax Documents Benefit Award Let…" at bounding box center [648, 586] width 170 height 25
select select "benefit_award_letter"
click at [563, 574] on select "Select type Paystub Bank Statement Offer Letter Tax Documents Benefit Award Let…" at bounding box center [648, 586] width 170 height 25
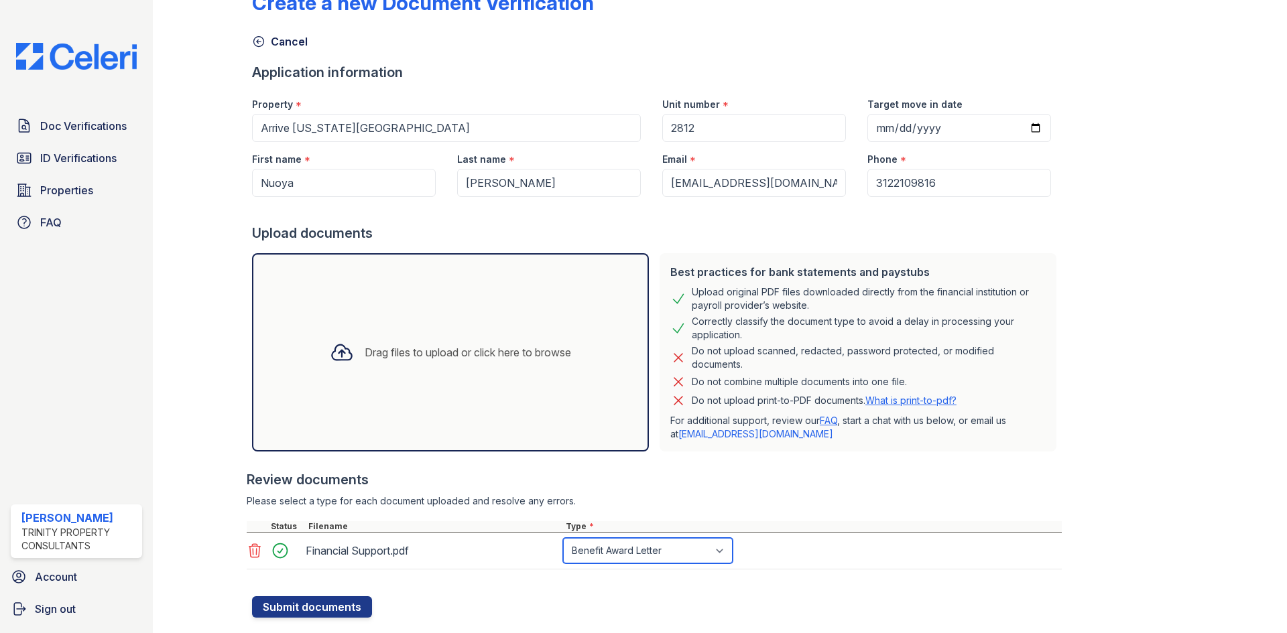
scroll to position [66, 0]
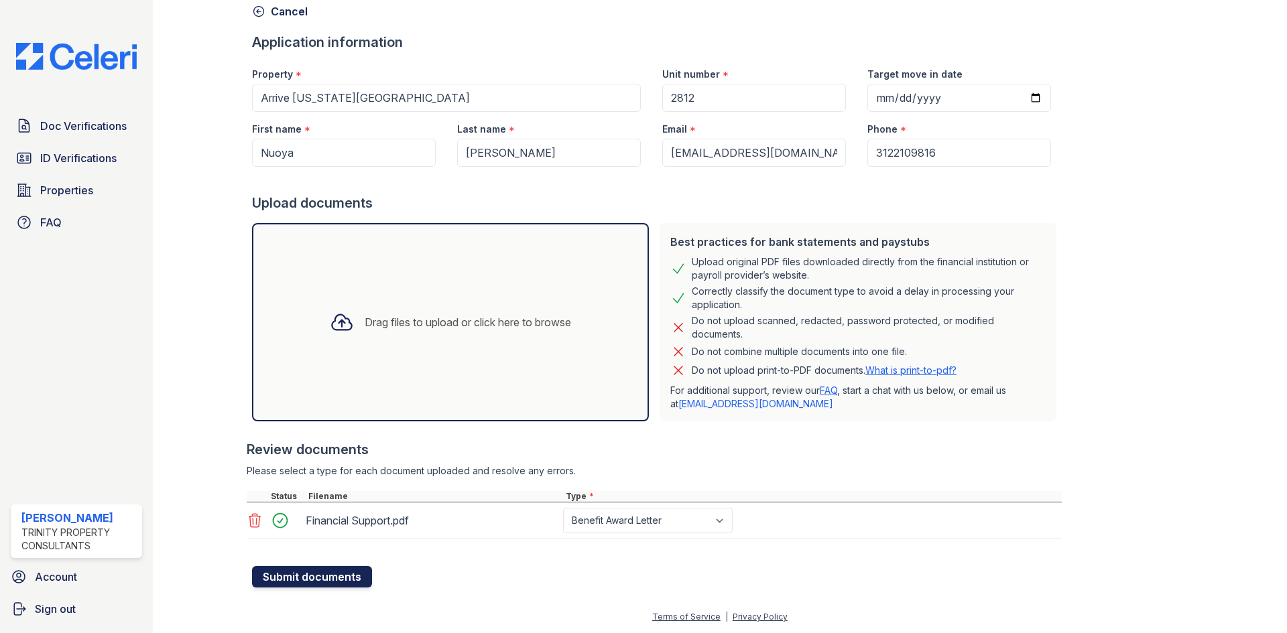
click at [290, 584] on button "Submit documents" at bounding box center [312, 576] width 120 height 21
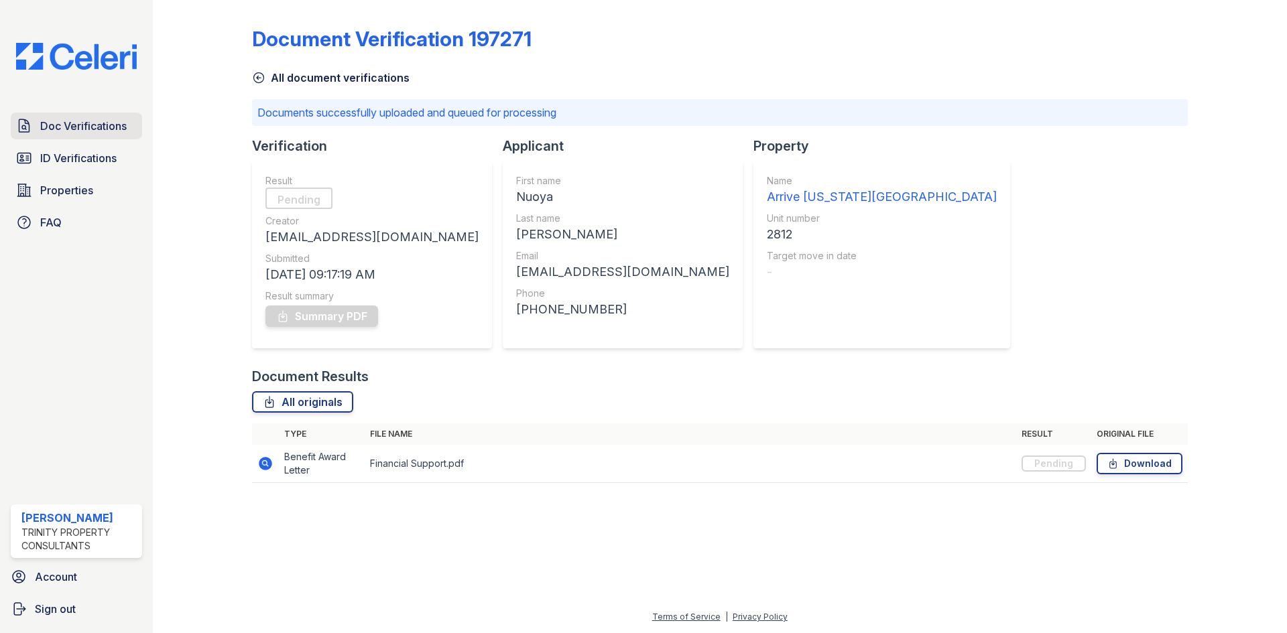
click at [82, 136] on link "Doc Verifications" at bounding box center [76, 126] width 131 height 27
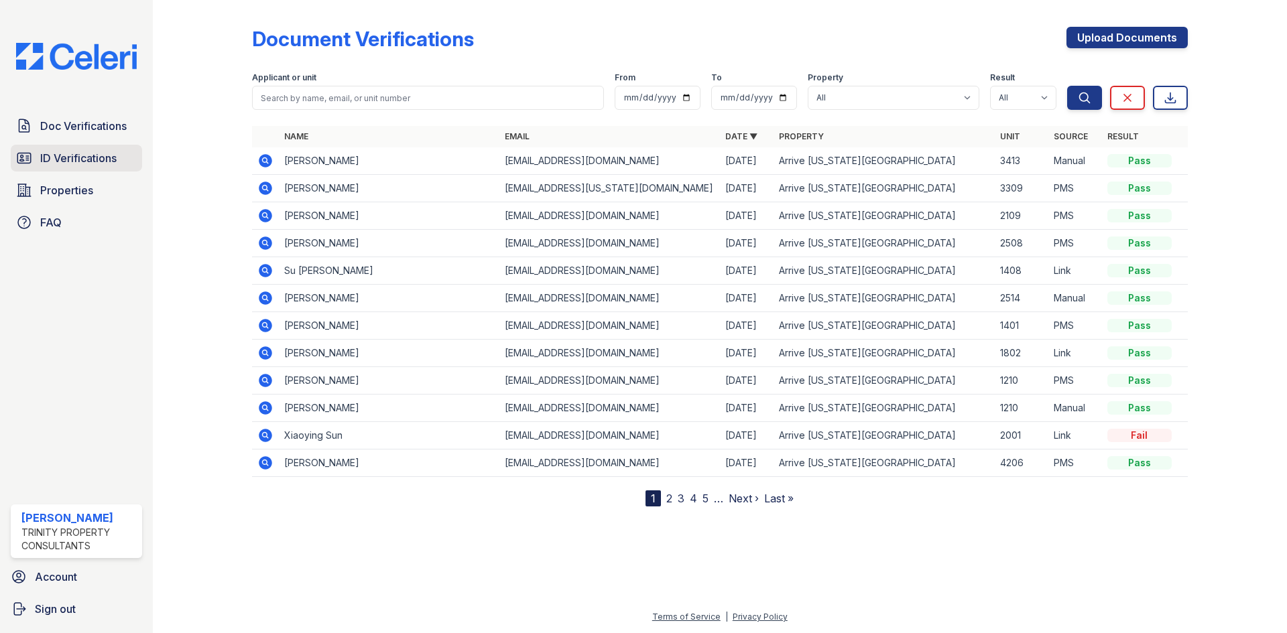
click at [82, 155] on span "ID Verifications" at bounding box center [78, 158] width 76 height 16
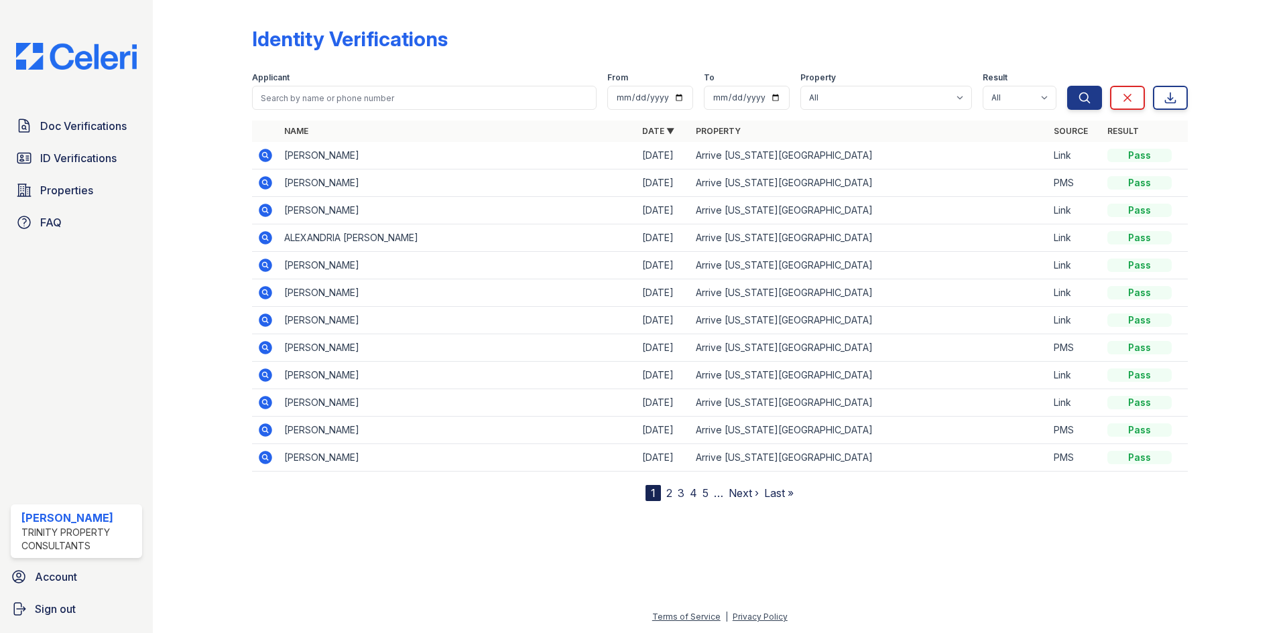
click at [84, 131] on span "Doc Verifications" at bounding box center [83, 126] width 86 height 16
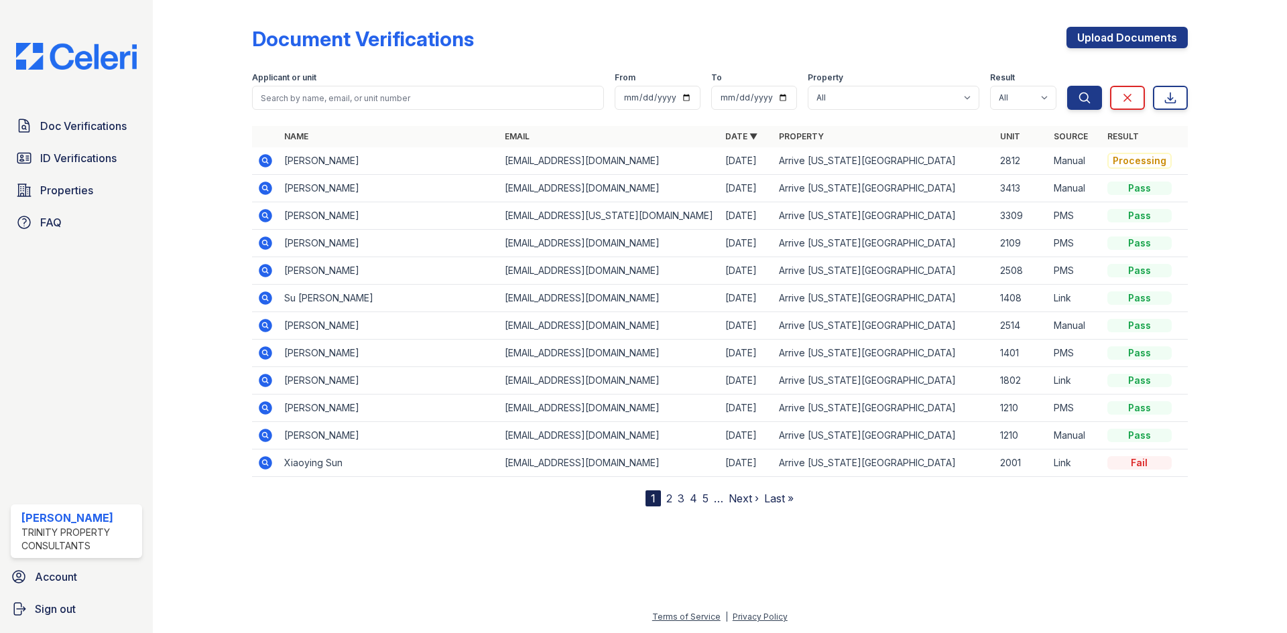
click at [260, 153] on icon at bounding box center [265, 161] width 16 height 16
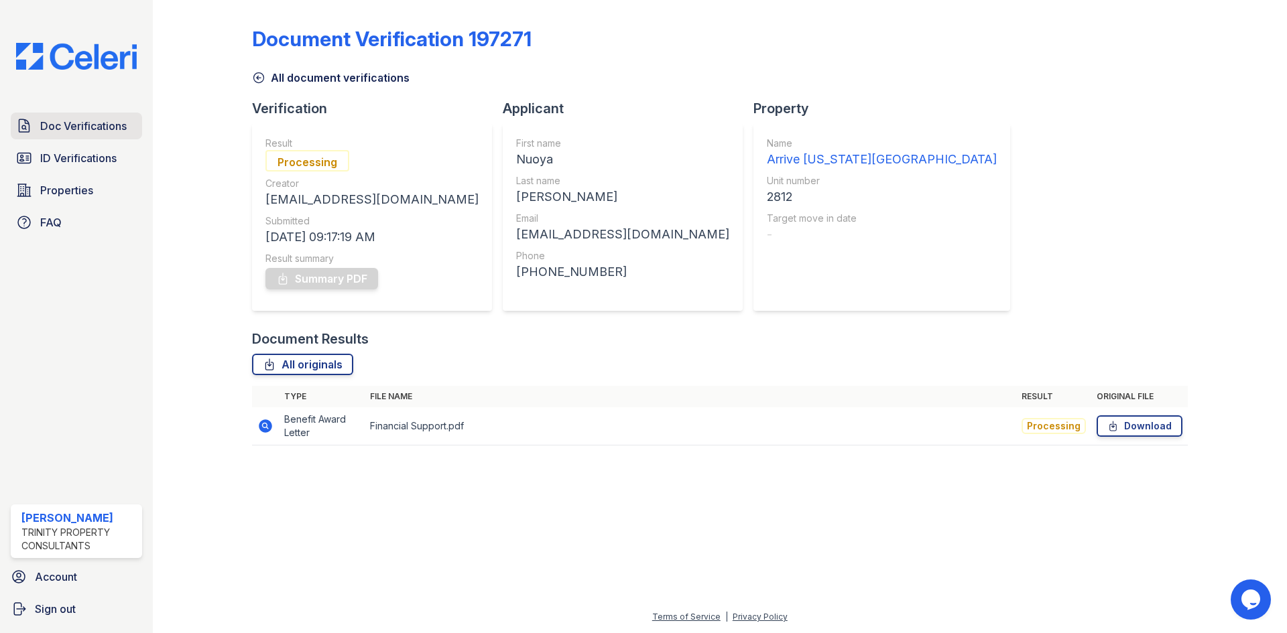
click at [76, 126] on span "Doc Verifications" at bounding box center [83, 126] width 86 height 16
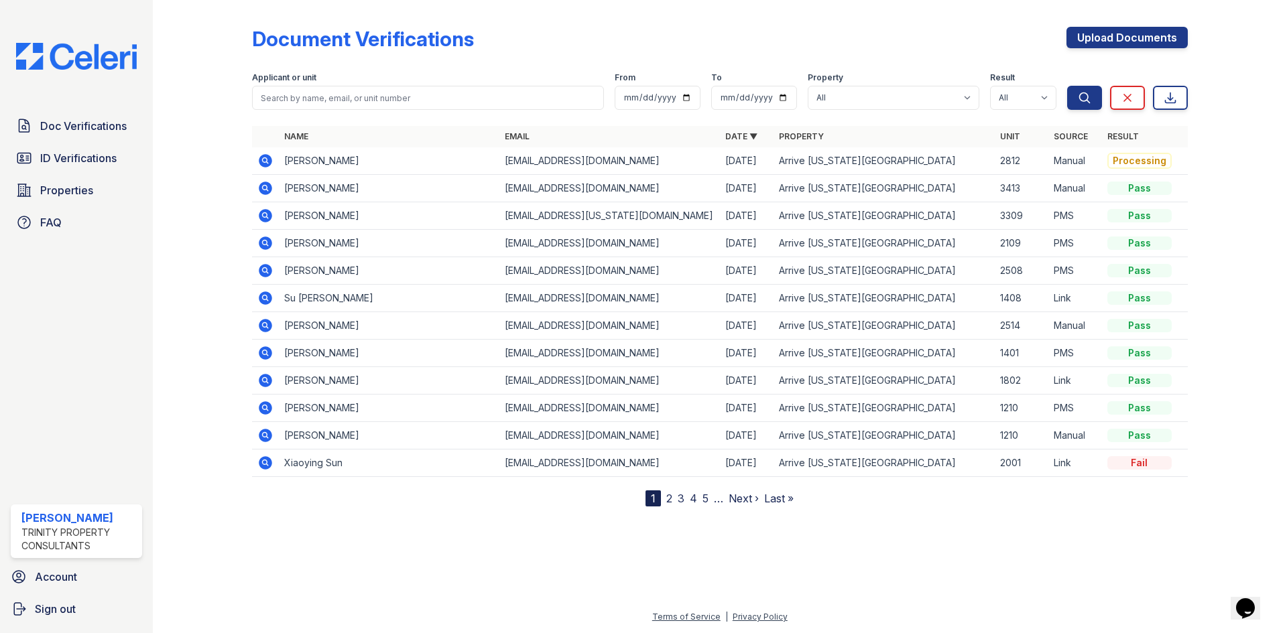
click at [267, 162] on icon at bounding box center [265, 161] width 16 height 16
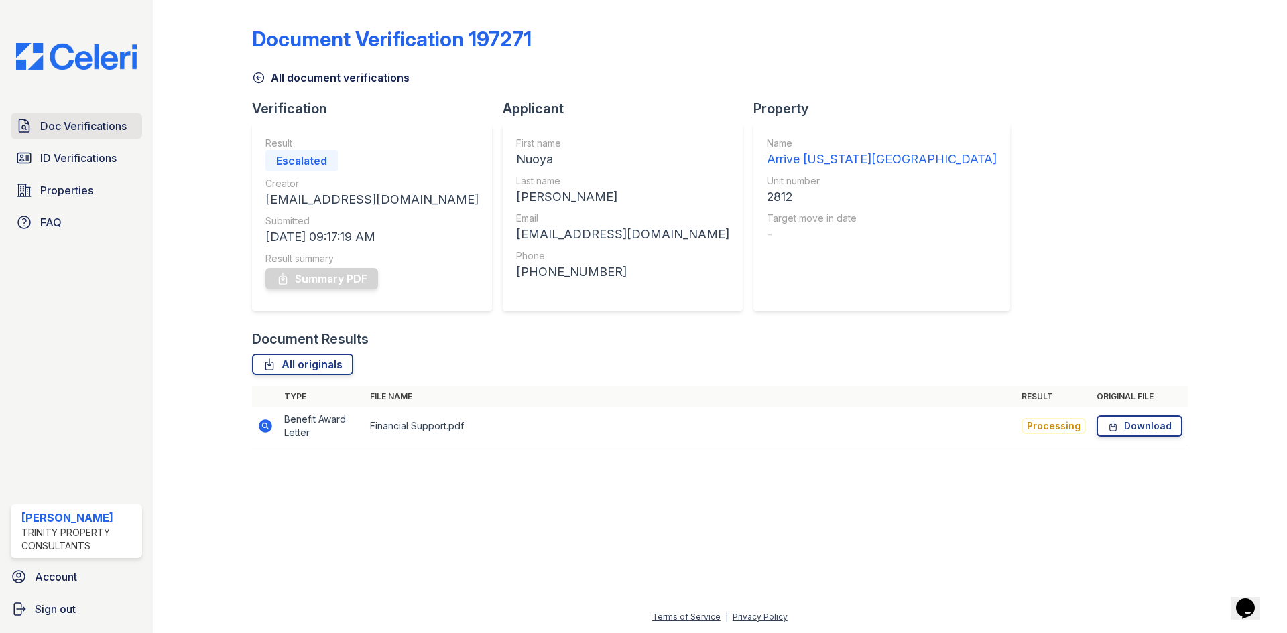
click at [97, 114] on link "Doc Verifications" at bounding box center [76, 126] width 131 height 27
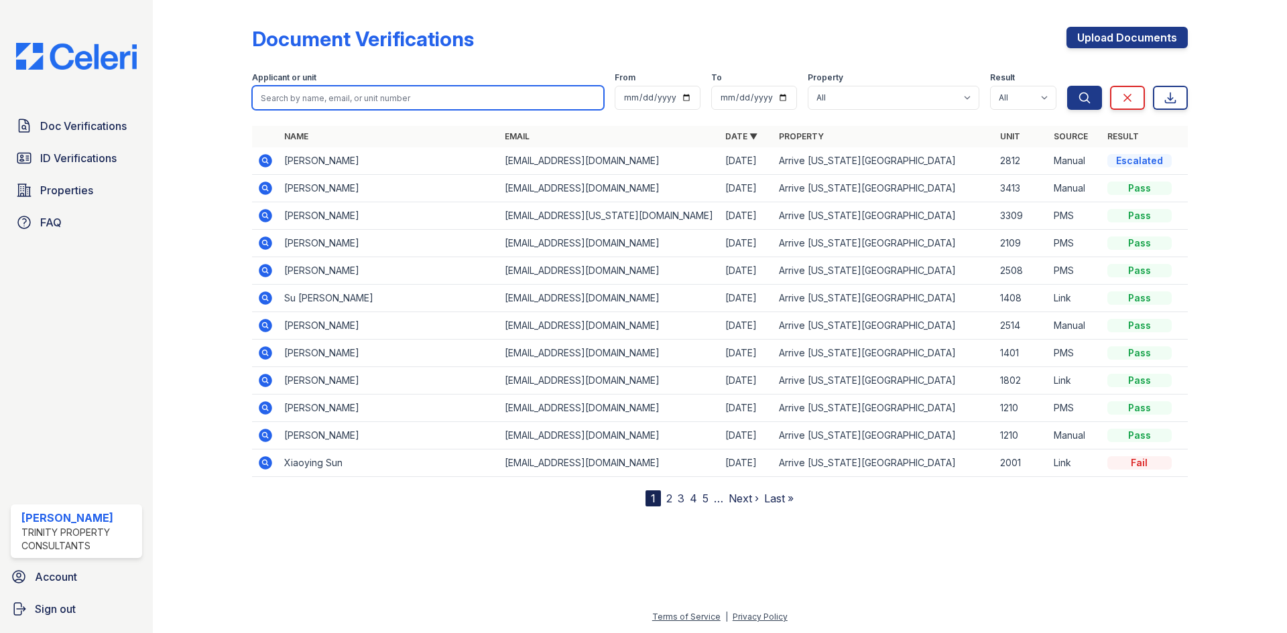
click at [342, 88] on input "search" at bounding box center [428, 98] width 352 height 24
type input "weich"
click at [1067, 86] on button "Search" at bounding box center [1084, 98] width 35 height 24
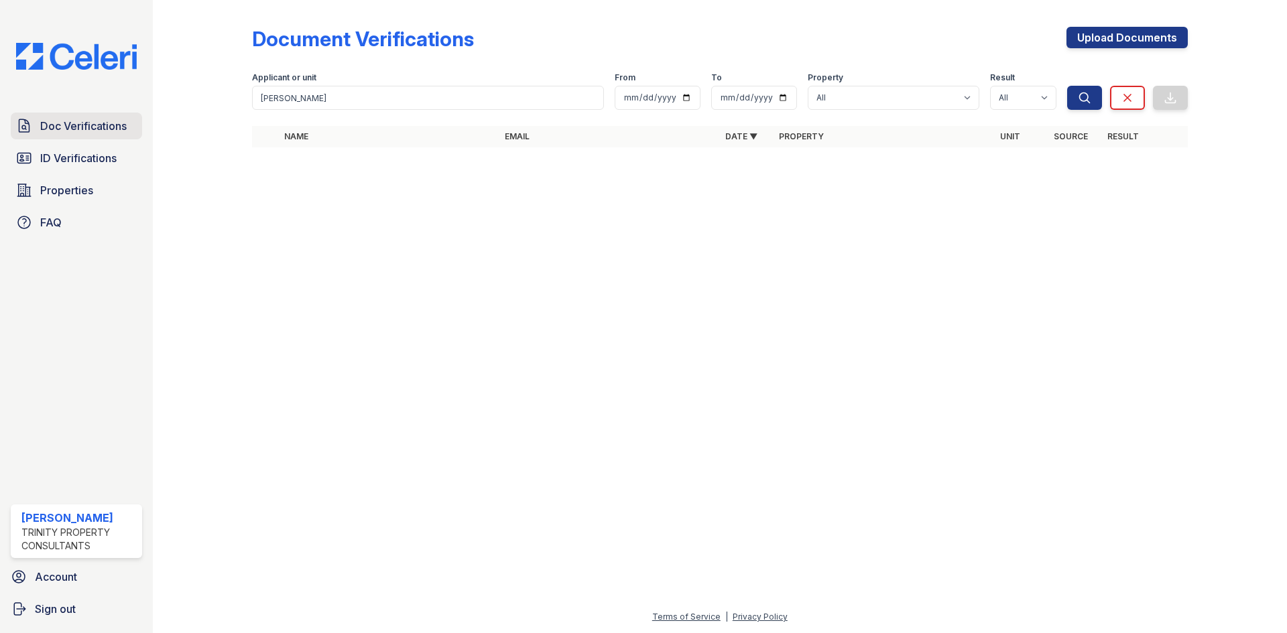
click at [57, 110] on div "Doc Verifications ID Verifications Properties FAQ Rycki Singleton Trinity Prope…" at bounding box center [76, 316] width 153 height 633
click at [85, 130] on span "Doc Verifications" at bounding box center [83, 126] width 86 height 16
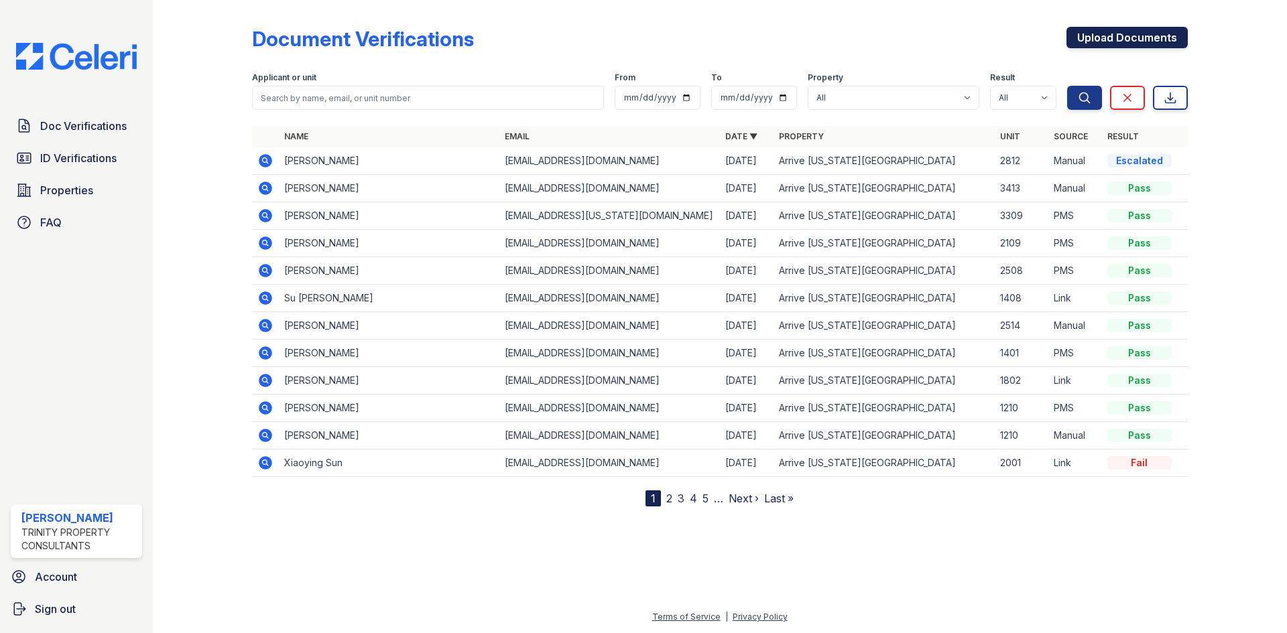
click at [1089, 41] on link "Upload Documents" at bounding box center [1126, 37] width 121 height 21
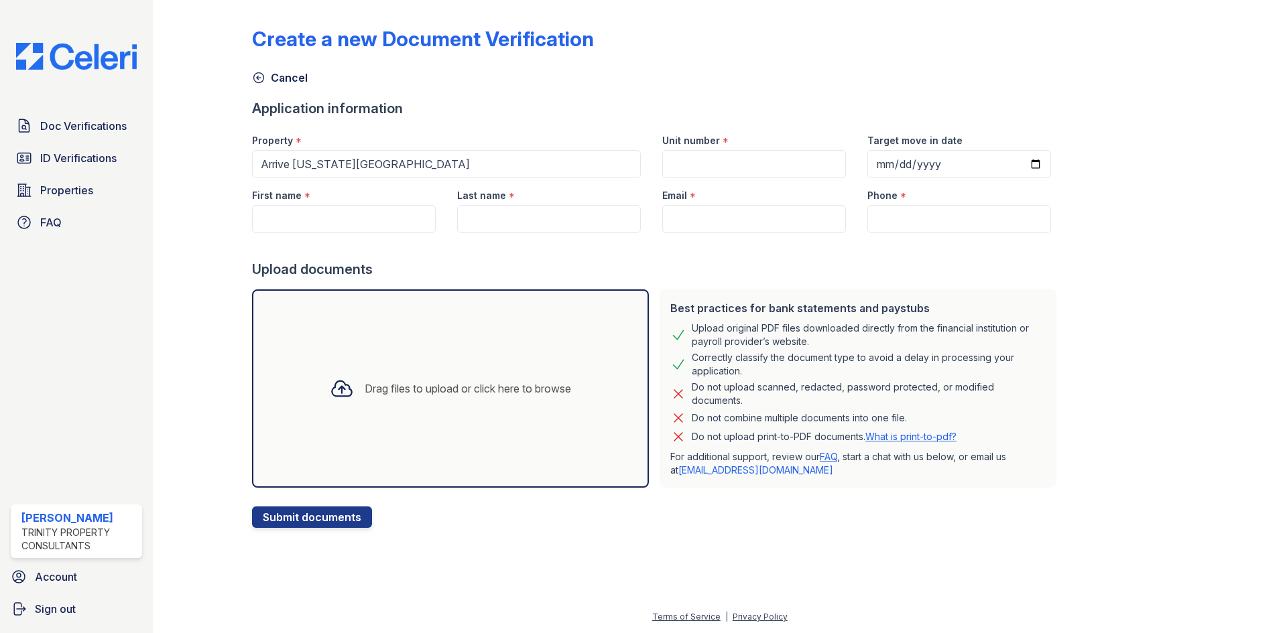
click at [442, 410] on div "Drag files to upload or click here to browse" at bounding box center [450, 389] width 263 height 46
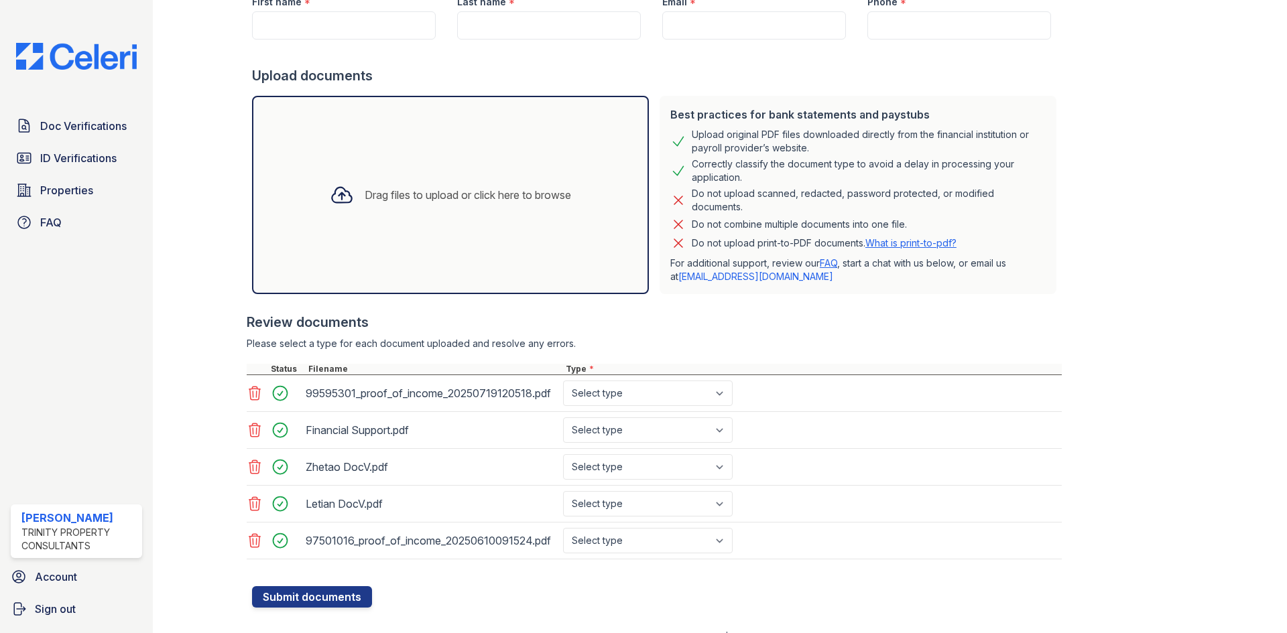
click at [251, 433] on icon at bounding box center [255, 430] width 16 height 16
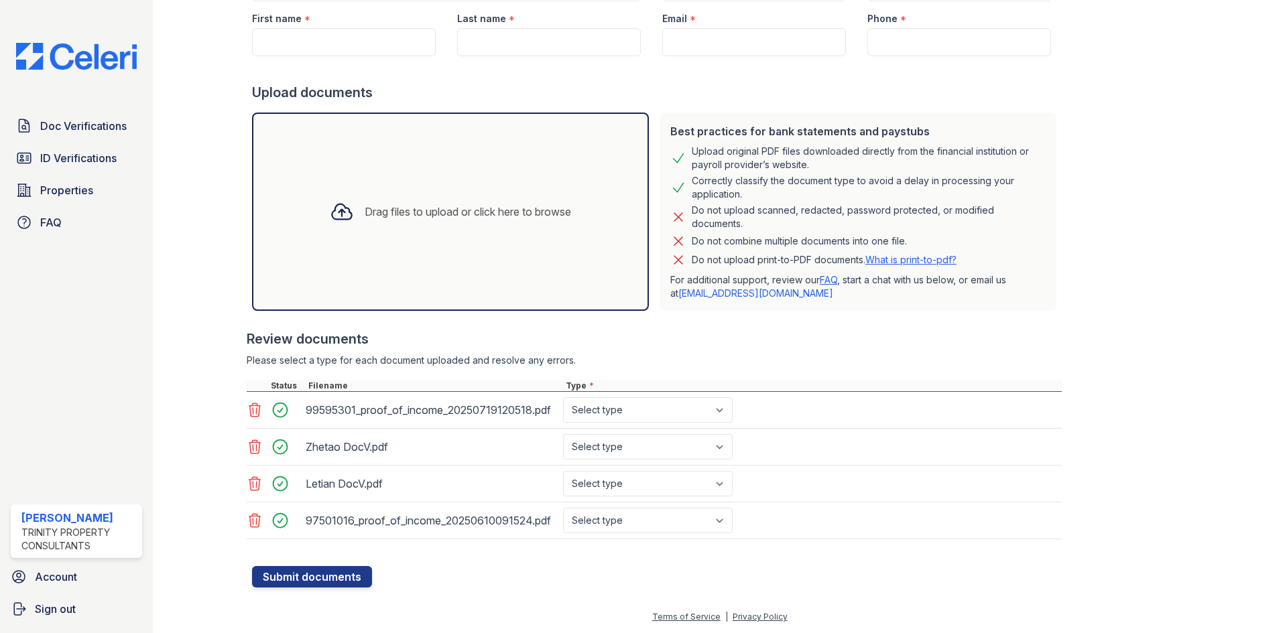
click at [251, 440] on icon at bounding box center [255, 447] width 16 height 16
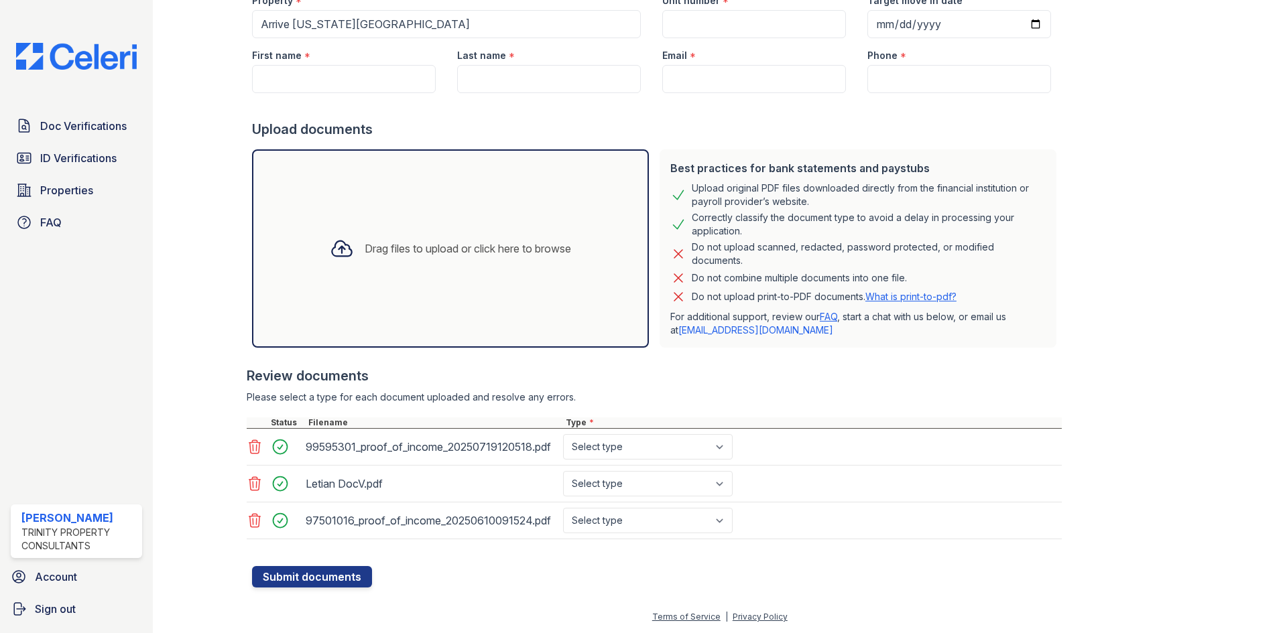
click at [251, 480] on icon at bounding box center [255, 484] width 16 height 16
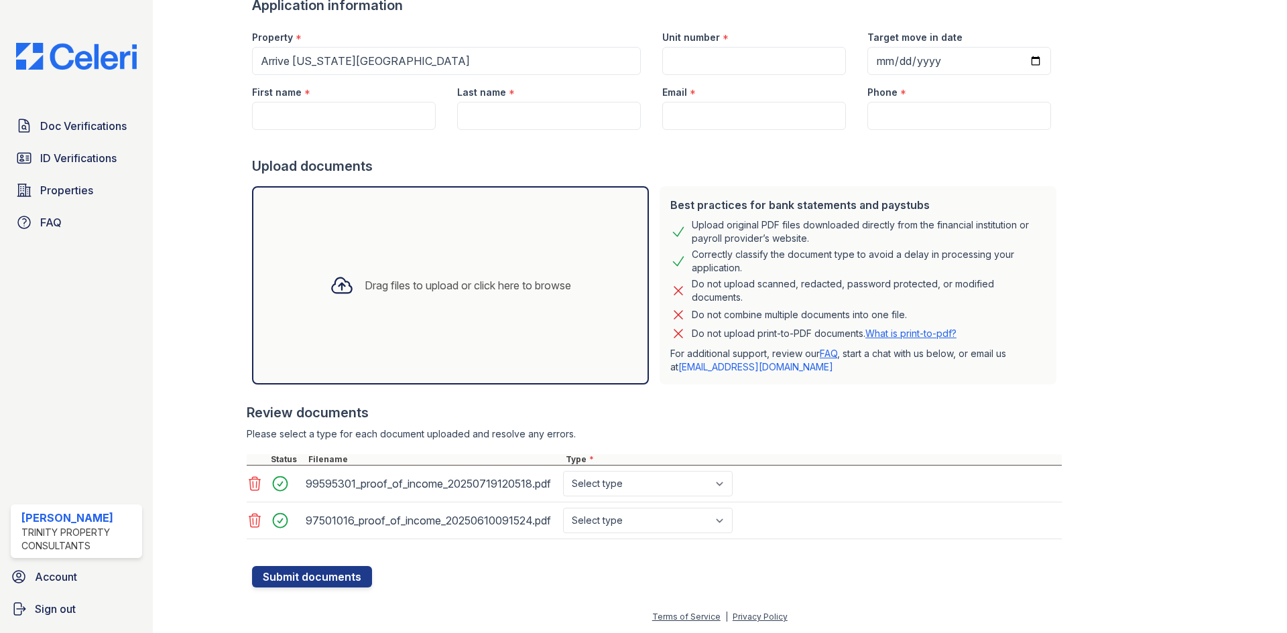
click at [251, 517] on icon at bounding box center [254, 520] width 11 height 13
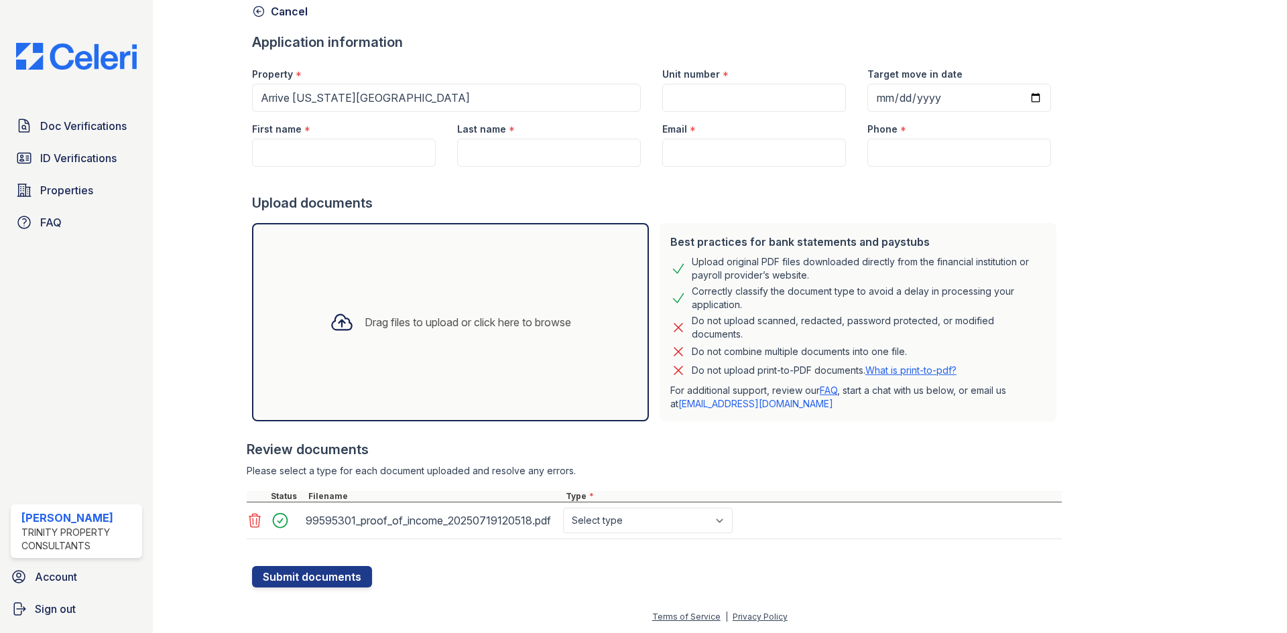
scroll to position [66, 0]
click at [633, 525] on select "Select type Paystub Bank Statement Offer Letter Tax Documents Benefit Award Let…" at bounding box center [648, 520] width 170 height 25
select select "benefit_award_letter"
click at [563, 508] on select "Select type Paystub Bank Statement Offer Letter Tax Documents Benefit Award Let…" at bounding box center [648, 520] width 170 height 25
click at [334, 578] on button "Submit documents" at bounding box center [312, 576] width 120 height 21
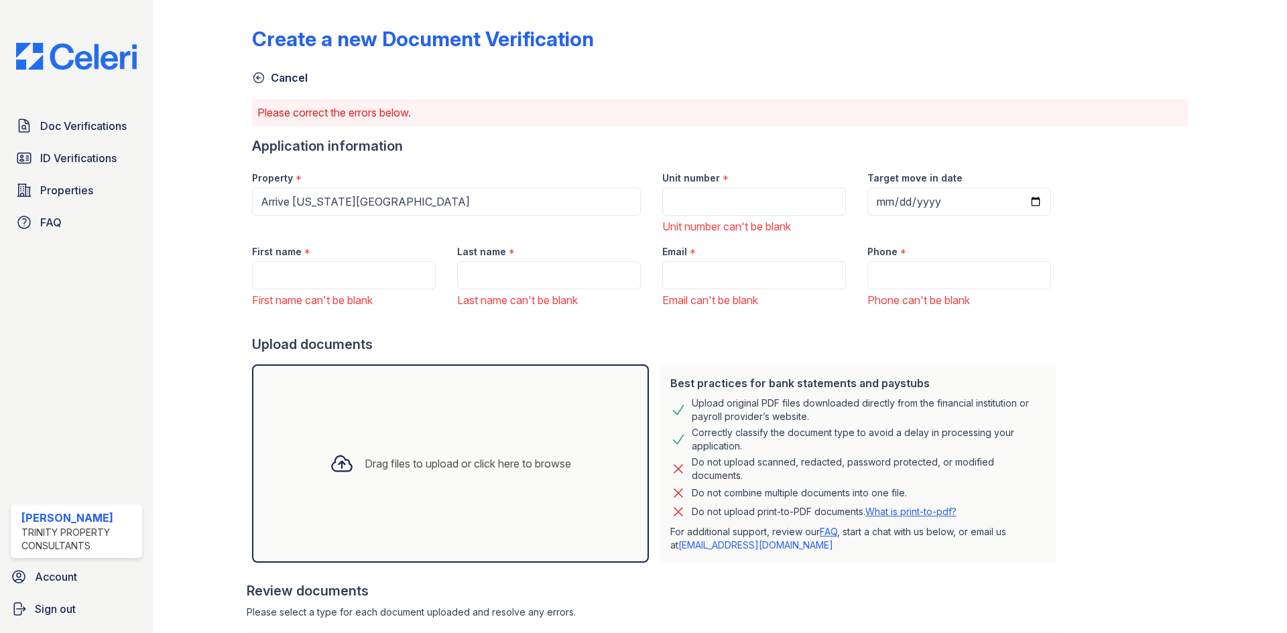
click at [381, 172] on div "Property *" at bounding box center [446, 174] width 389 height 27
click at [344, 312] on div at bounding box center [657, 321] width 810 height 27
click at [353, 273] on input "First name" at bounding box center [344, 275] width 184 height 28
type input "Weicheng"
type input "[PERSON_NAME]"
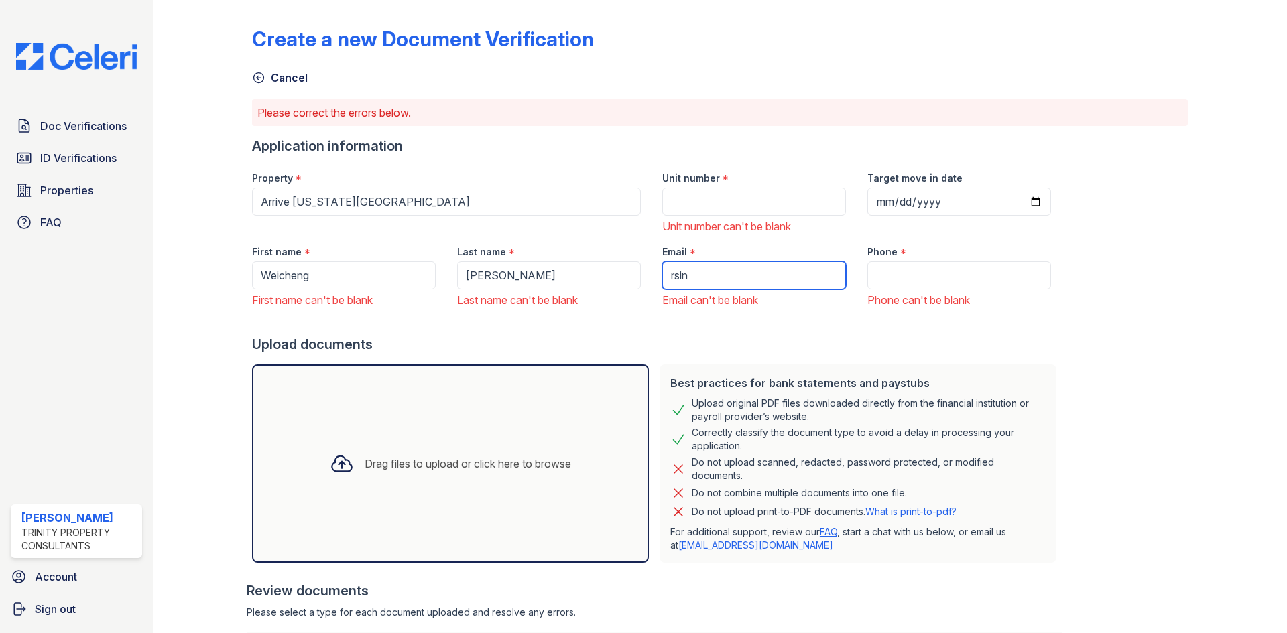
type input "[EMAIL_ADDRESS][DOMAIN_NAME]"
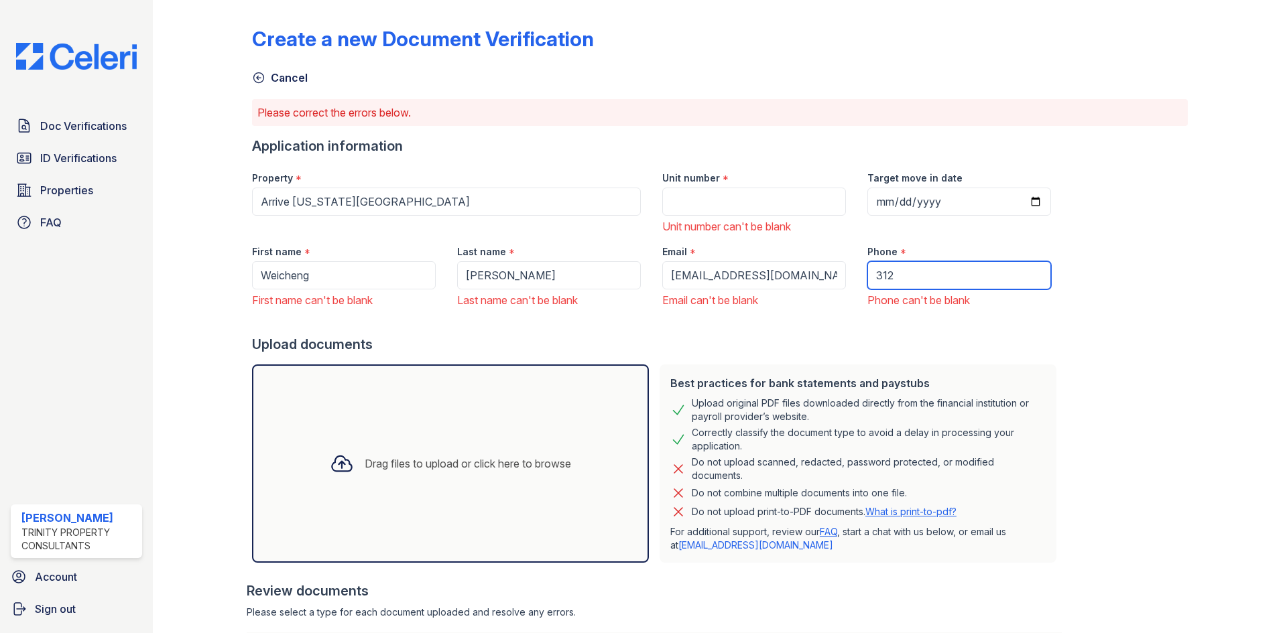
type input "3122109816"
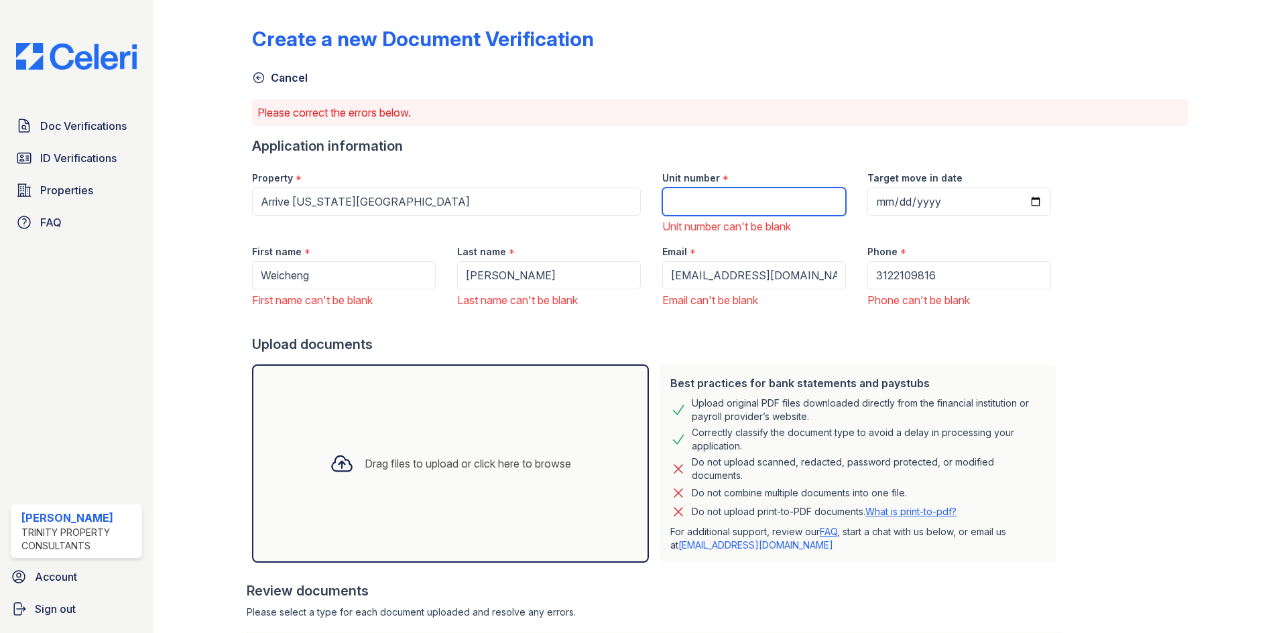
click at [759, 192] on input "Unit number" at bounding box center [754, 202] width 184 height 28
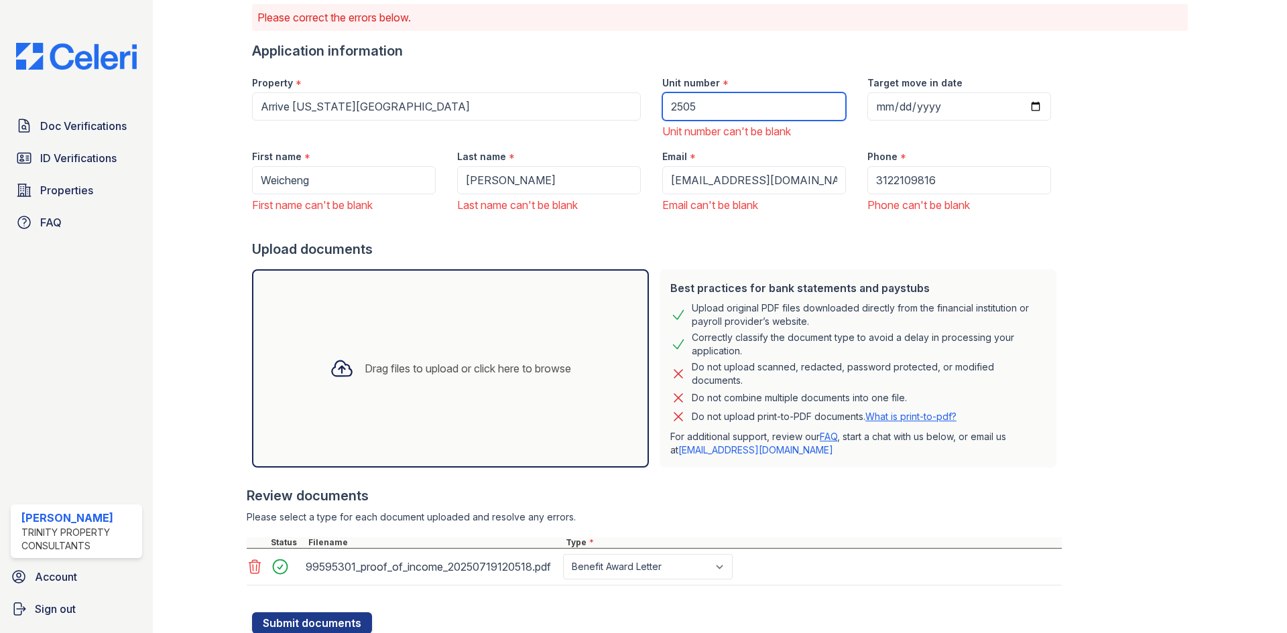
scroll to position [141, 0]
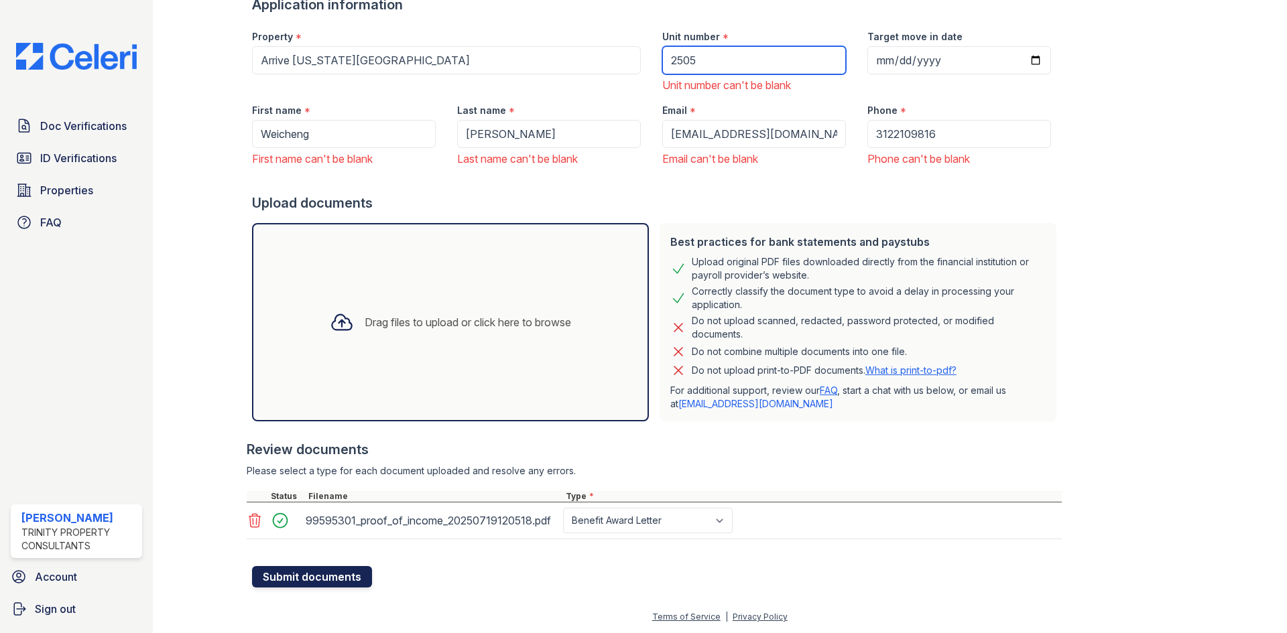
type input "2505"
click at [299, 584] on button "Submit documents" at bounding box center [312, 576] width 120 height 21
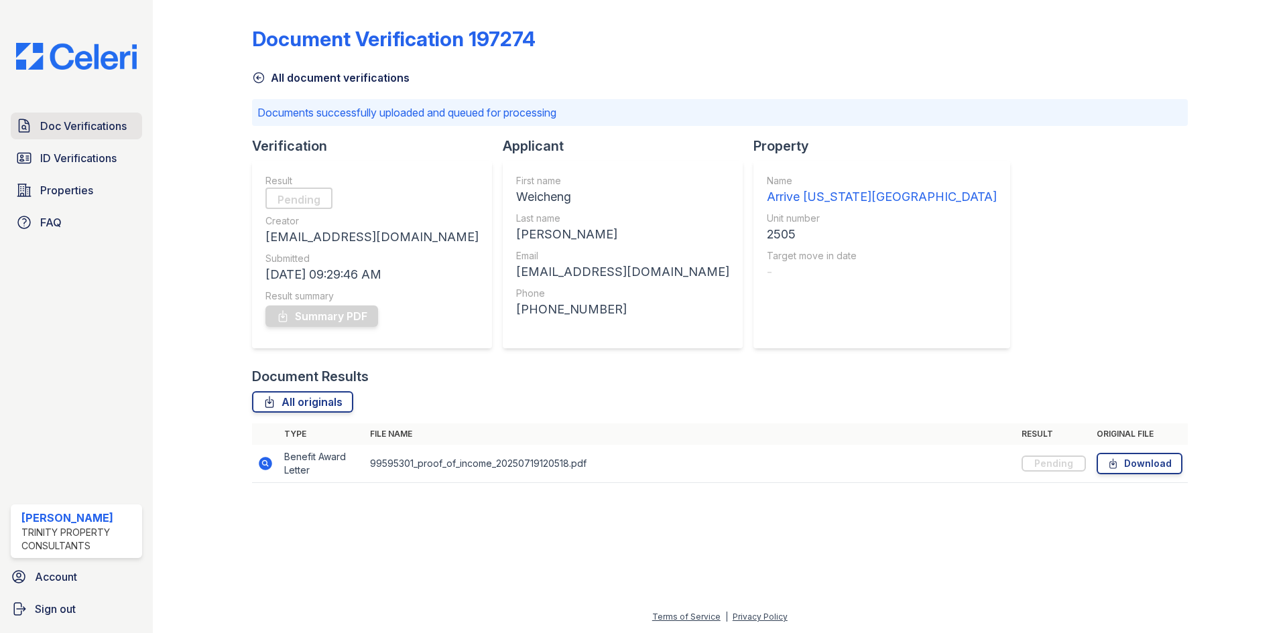
click at [107, 139] on link "Doc Verifications" at bounding box center [76, 126] width 131 height 27
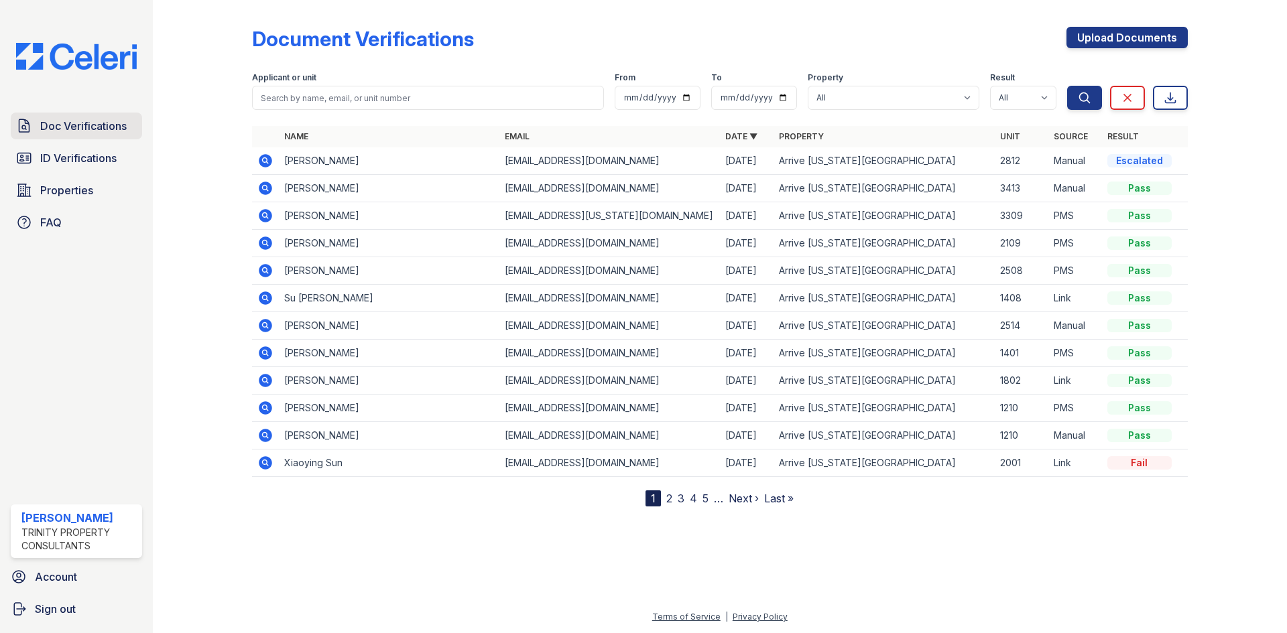
click at [73, 137] on link "Doc Verifications" at bounding box center [76, 126] width 131 height 27
click at [261, 159] on icon at bounding box center [265, 160] width 13 height 13
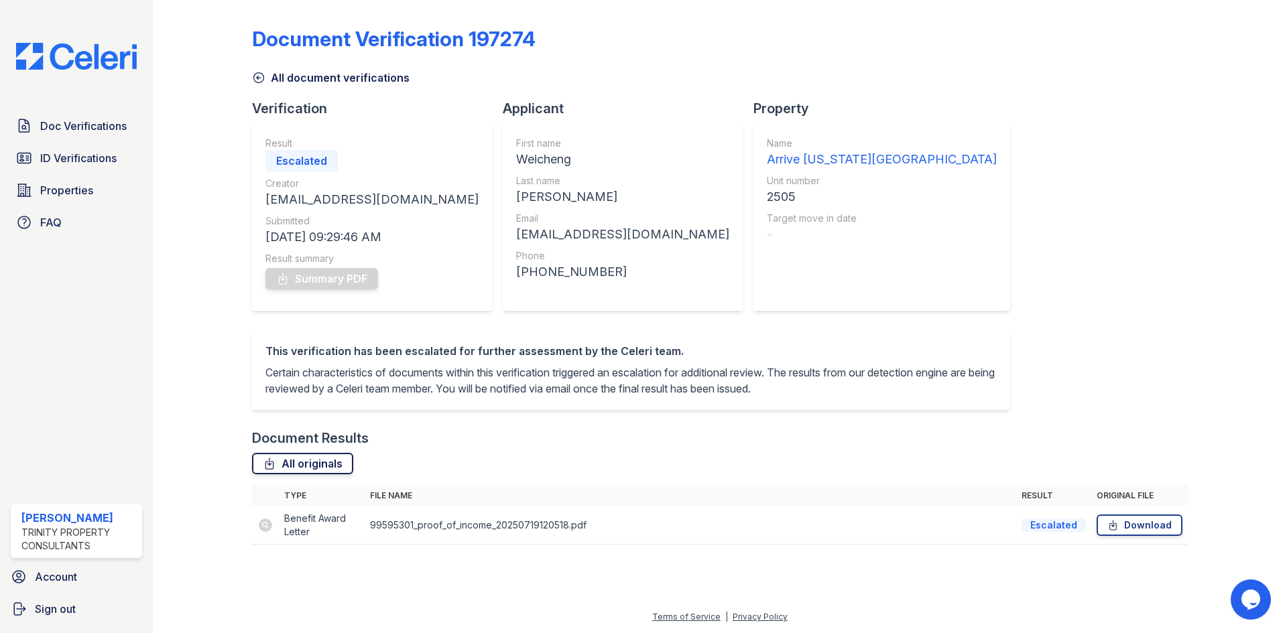
click at [275, 470] on icon at bounding box center [269, 463] width 13 height 13
click at [111, 127] on span "Doc Verifications" at bounding box center [83, 126] width 86 height 16
